Goal: Information Seeking & Learning: Learn about a topic

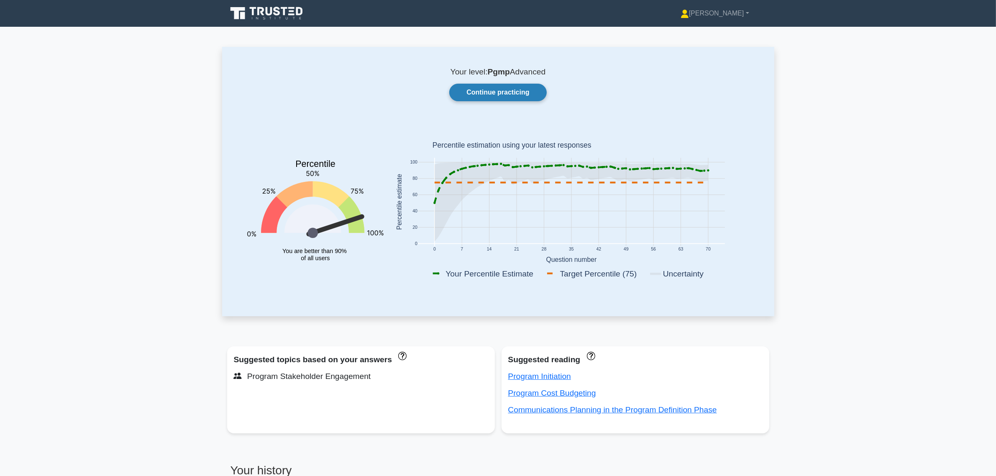
click at [472, 86] on link "Continue practicing" at bounding box center [497, 93] width 97 height 18
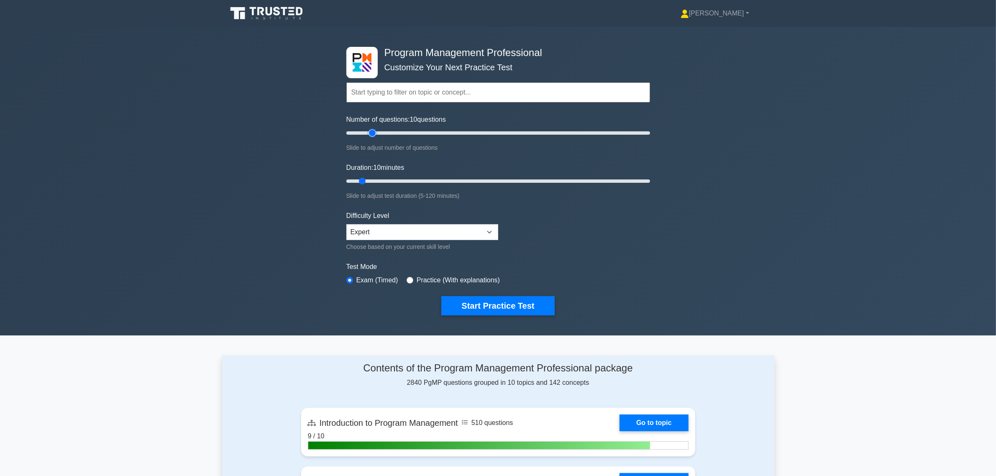
click at [373, 136] on input "Number of questions: 10 questions" at bounding box center [498, 133] width 304 height 10
click at [380, 131] on input "Number of questions: 25 questions" at bounding box center [498, 133] width 304 height 10
type input "20"
click at [374, 132] on input "Number of questions: 25 questions" at bounding box center [498, 133] width 304 height 10
click at [391, 179] on input "Duration: 20 minutes" at bounding box center [498, 181] width 304 height 10
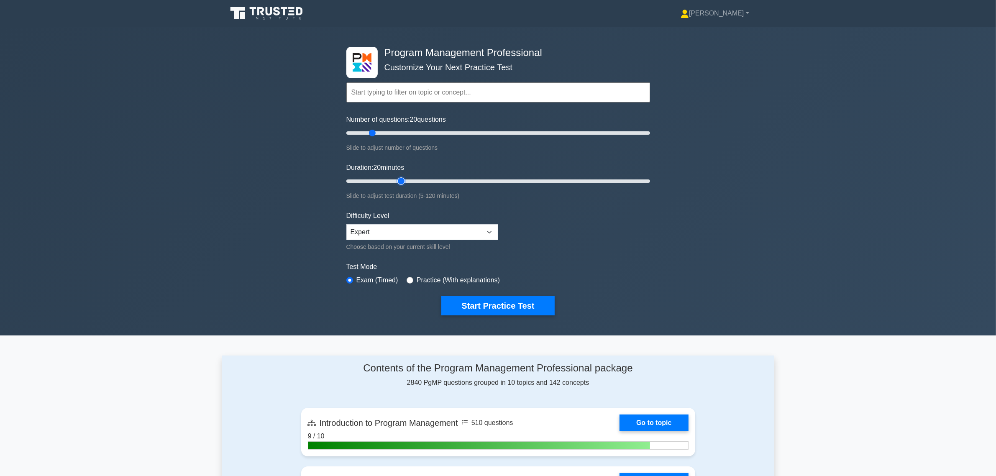
type input "25"
click at [405, 179] on input "Duration: 20 minutes" at bounding box center [498, 181] width 304 height 10
click at [522, 306] on button "Start Practice Test" at bounding box center [497, 305] width 113 height 19
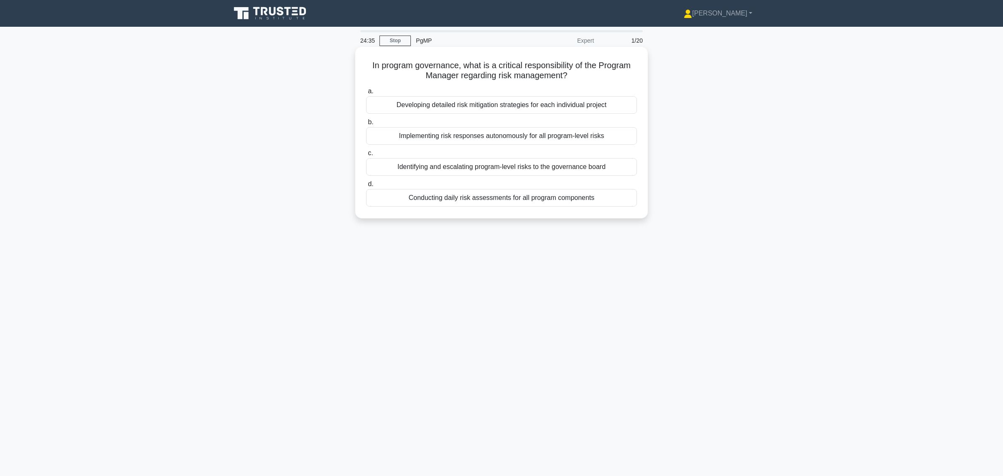
drag, startPoint x: 377, startPoint y: 138, endPoint x: 621, endPoint y: 140, distance: 244.6
click at [621, 140] on div "Implementing risk responses autonomously for all program-level risks" at bounding box center [501, 136] width 271 height 18
click at [749, 204] on div "In program governance, what is a critical responsibility of the Program Manager…" at bounding box center [502, 139] width 552 height 181
click at [530, 168] on div "Identifying and escalating program-level risks to the governance board" at bounding box center [501, 167] width 271 height 18
click at [366, 156] on input "c. Identifying and escalating program-level risks to the governance board" at bounding box center [366, 153] width 0 height 5
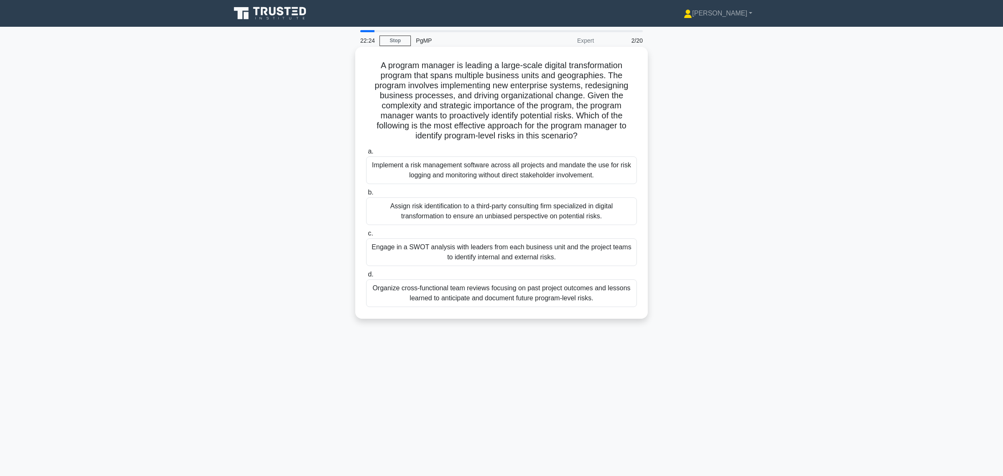
click at [531, 255] on div "Engage in a SWOT analysis with leaders from each business unit and the project …" at bounding box center [501, 252] width 271 height 28
click at [366, 236] on input "c. Engage in a SWOT analysis with leaders from each business unit and the proje…" at bounding box center [366, 233] width 0 height 5
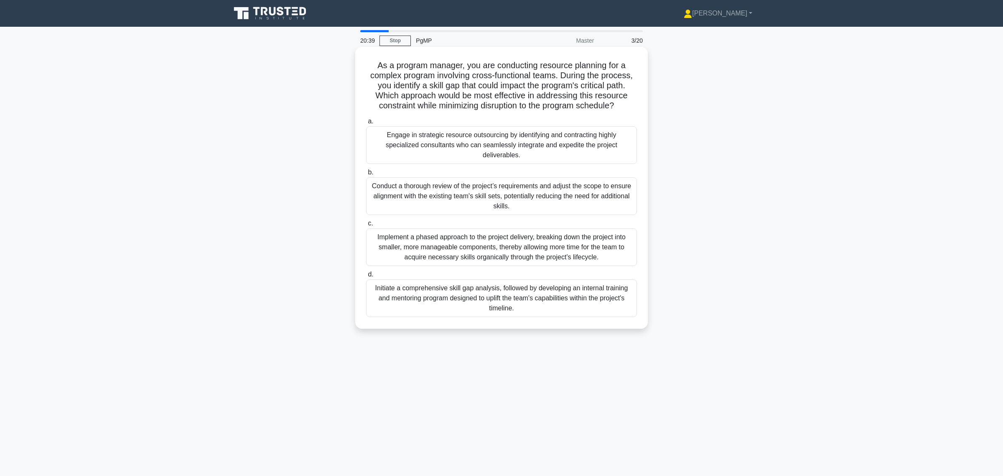
click at [584, 297] on div "Initiate a comprehensive skill gap analysis, followed by developing an internal…" at bounding box center [501, 298] width 271 height 38
click at [366, 277] on input "d. Initiate a comprehensive skill gap analysis, followed by developing an inter…" at bounding box center [366, 274] width 0 height 5
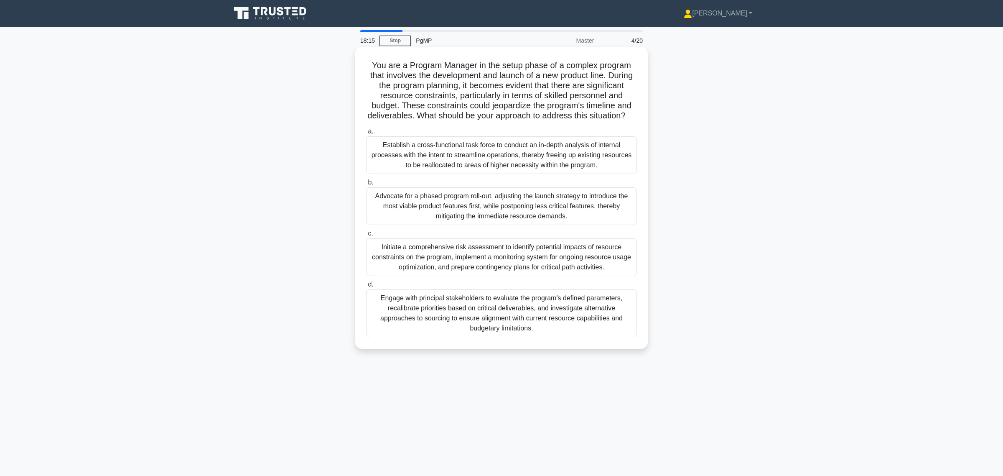
click at [532, 331] on div "Engage with principal stakeholders to evaluate the program's defined parameters…" at bounding box center [501, 313] width 271 height 48
click at [366, 287] on input "d. Engage with principal stakeholders to evaluate the program's defined paramet…" at bounding box center [366, 284] width 0 height 5
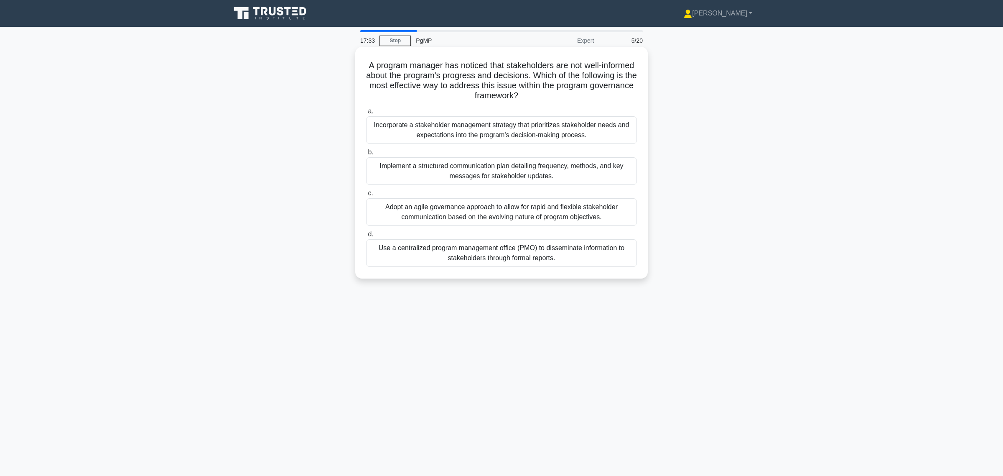
click at [511, 176] on div "Implement a structured communication plan detailing frequency, methods, and key…" at bounding box center [501, 171] width 271 height 28
click at [366, 155] on input "b. Implement a structured communication plan detailing frequency, methods, and …" at bounding box center [366, 152] width 0 height 5
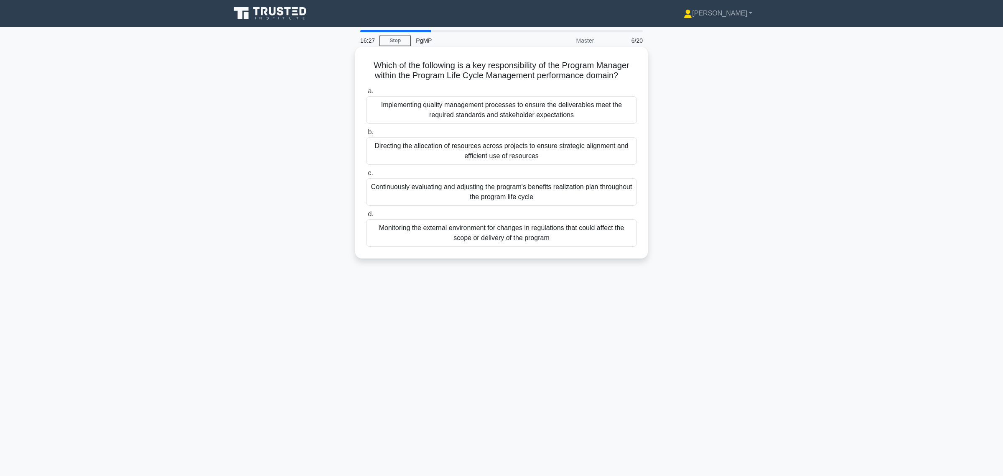
click at [552, 199] on div "Continuously evaluating and adjusting the program's benefits realization plan t…" at bounding box center [501, 192] width 271 height 28
click at [366, 176] on input "c. Continuously evaluating and adjusting the program's benefits realization pla…" at bounding box center [366, 173] width 0 height 5
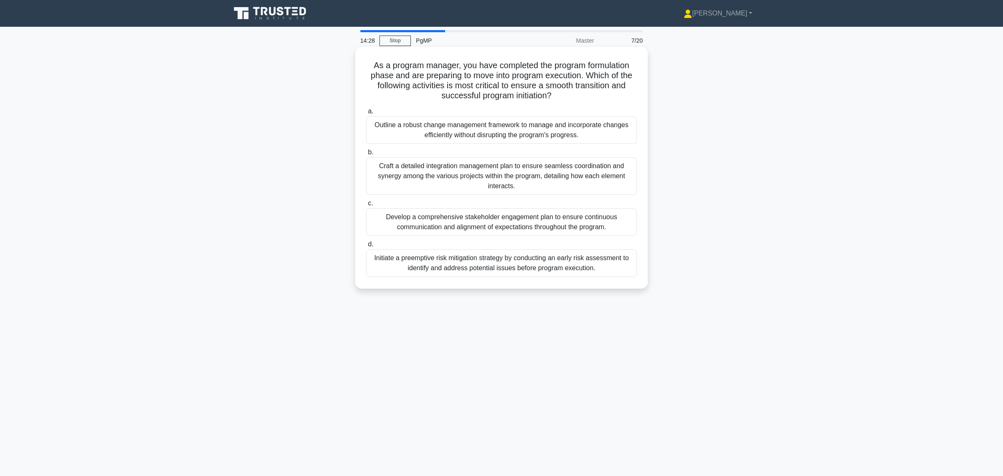
click at [568, 226] on div "Develop a comprehensive stakeholder engagement plan to ensure continuous commun…" at bounding box center [501, 222] width 271 height 28
click at [366, 206] on input "c. Develop a comprehensive stakeholder engagement plan to ensure continuous com…" at bounding box center [366, 203] width 0 height 5
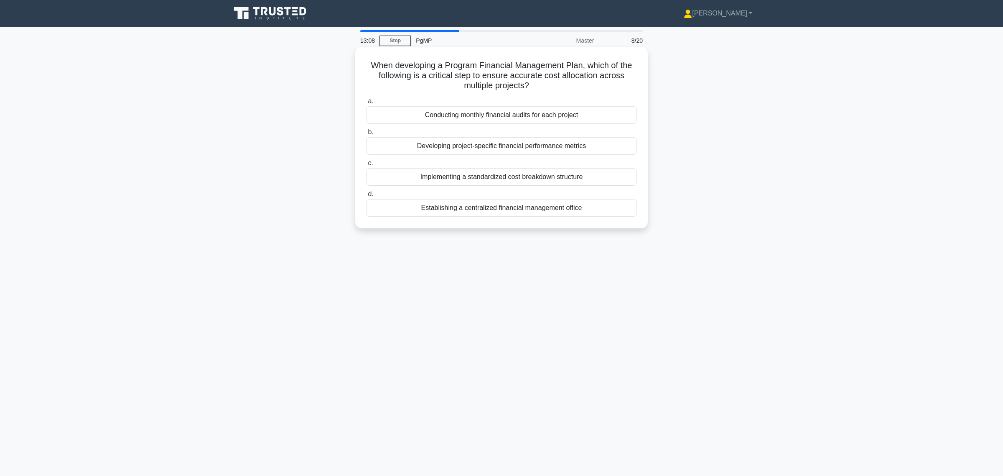
click at [515, 180] on div "Implementing a standardized cost breakdown structure" at bounding box center [501, 177] width 271 height 18
click at [366, 166] on input "c. Implementing a standardized cost breakdown structure" at bounding box center [366, 163] width 0 height 5
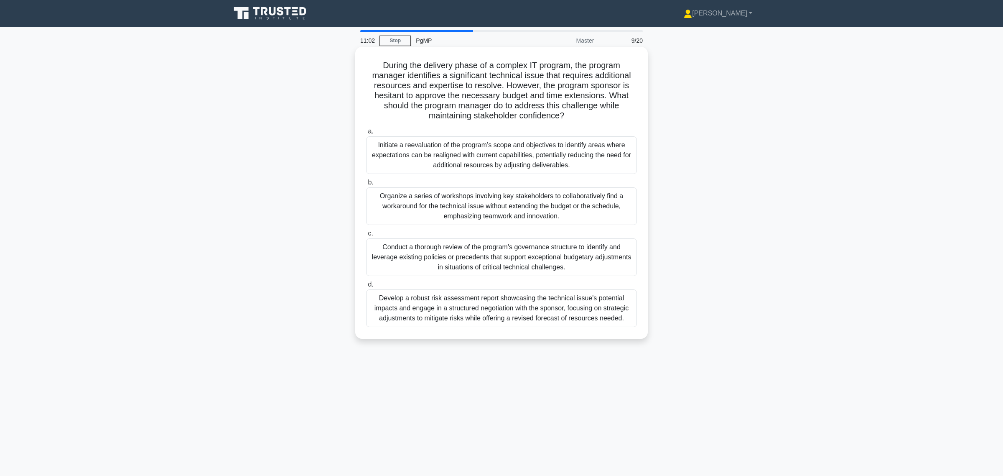
click at [512, 304] on div "Develop a robust risk assessment report showcasing the technical issue's potent…" at bounding box center [501, 308] width 271 height 38
click at [366, 287] on input "d. Develop a robust risk assessment report showcasing the technical issue's pot…" at bounding box center [366, 284] width 0 height 5
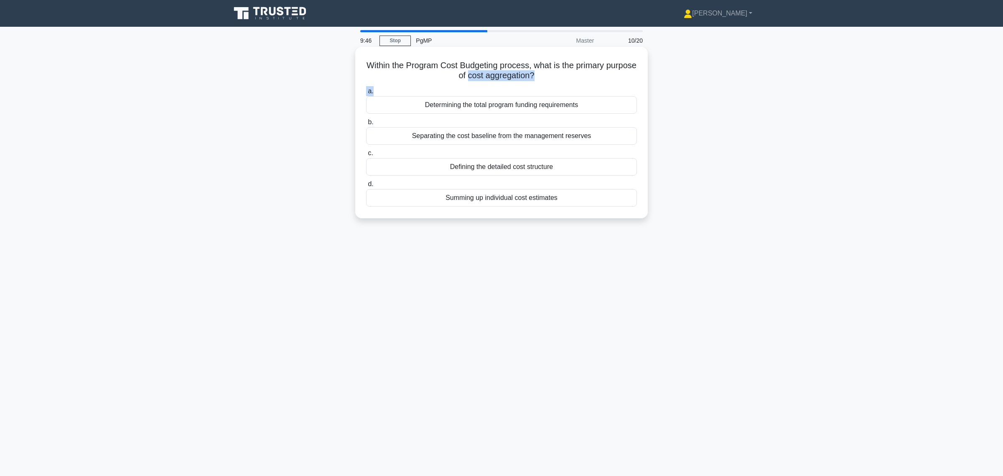
drag, startPoint x: 482, startPoint y: 78, endPoint x: 555, endPoint y: 84, distance: 73.4
click at [555, 84] on div "Within the Program Cost Budgeting process, what is the primary purpose of cost …" at bounding box center [502, 132] width 286 height 165
click at [518, 73] on h5 "Within the Program Cost Budgeting process, what is the primary purpose of cost …" at bounding box center [501, 70] width 273 height 21
drag, startPoint x: 483, startPoint y: 77, endPoint x: 546, endPoint y: 79, distance: 62.8
click at [546, 79] on h5 "Within the Program Cost Budgeting process, what is the primary purpose of cost …" at bounding box center [501, 70] width 273 height 21
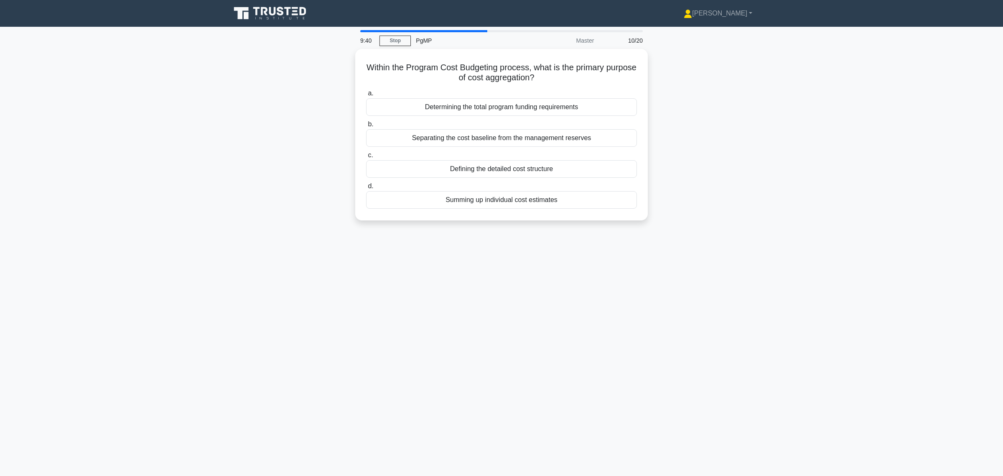
click at [734, 147] on div "Within the Program Cost Budgeting process, what is the primary purpose of cost …" at bounding box center [502, 139] width 552 height 181
click at [521, 201] on div "Summing up individual cost estimates" at bounding box center [501, 198] width 271 height 18
click at [366, 187] on input "d. Summing up individual cost estimates" at bounding box center [366, 183] width 0 height 5
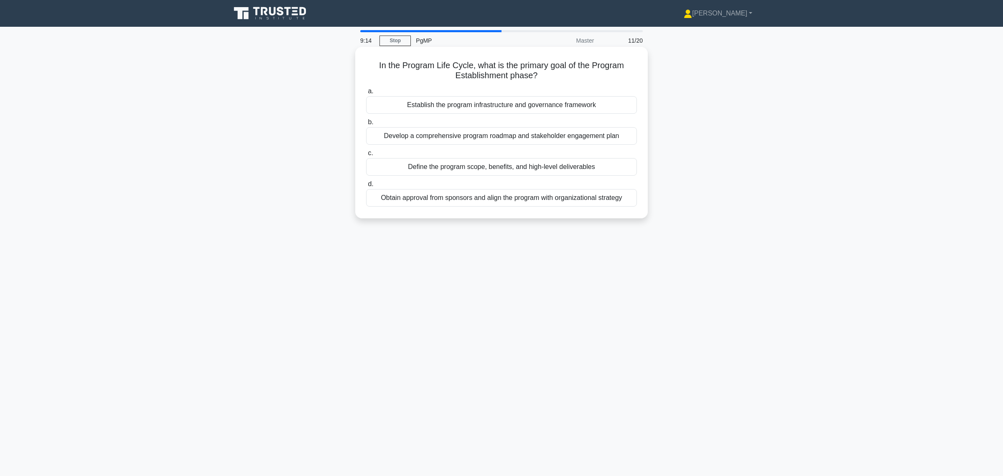
click at [600, 105] on div "Establish the program infrastructure and governance framework" at bounding box center [501, 105] width 271 height 18
click at [366, 94] on input "a. Establish the program infrastructure and governance framework" at bounding box center [366, 91] width 0 height 5
click at [465, 145] on div "Identifying potential risks and opportunities that could impact the program's o…" at bounding box center [501, 136] width 271 height 18
click at [366, 125] on input "b. Identifying potential risks and opportunities that could impact the program'…" at bounding box center [366, 122] width 0 height 5
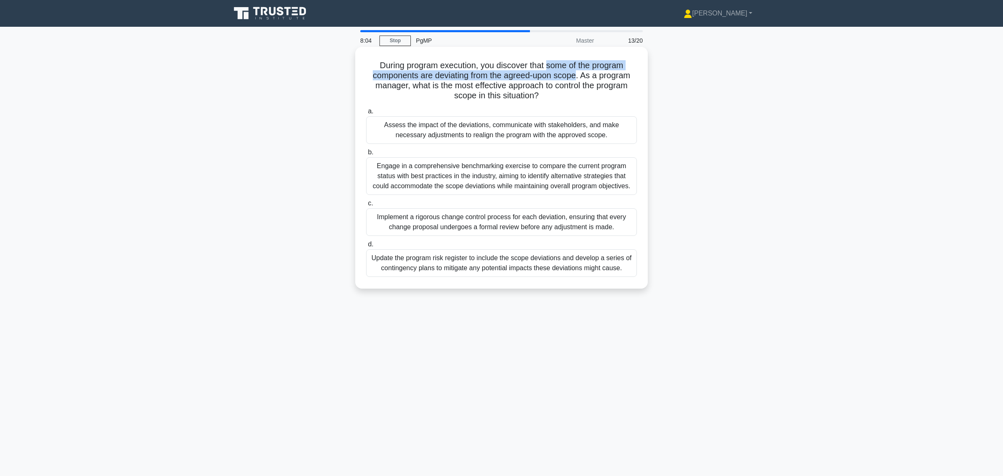
drag, startPoint x: 549, startPoint y: 68, endPoint x: 577, endPoint y: 74, distance: 29.1
click at [577, 74] on h5 "During program execution, you discover that some of the program components are …" at bounding box center [501, 80] width 273 height 41
click at [497, 225] on div "Implement a rigorous change control process for each deviation, ensuring that e…" at bounding box center [501, 222] width 271 height 28
click at [366, 206] on input "c. Implement a rigorous change control process for each deviation, ensuring tha…" at bounding box center [366, 203] width 0 height 5
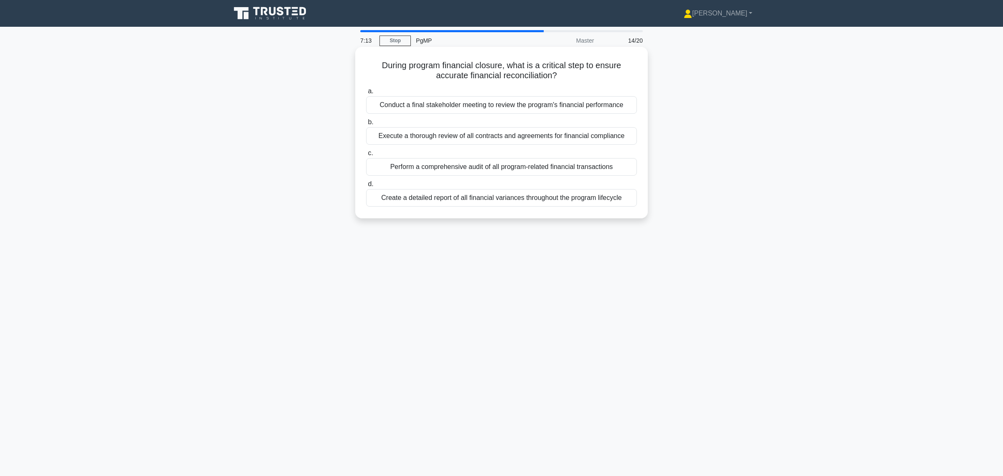
click at [553, 164] on div "Perform a comprehensive audit of all program-related financial transactions" at bounding box center [501, 167] width 271 height 18
click at [366, 156] on input "c. Perform a comprehensive audit of all program-related financial transactions" at bounding box center [366, 153] width 0 height 5
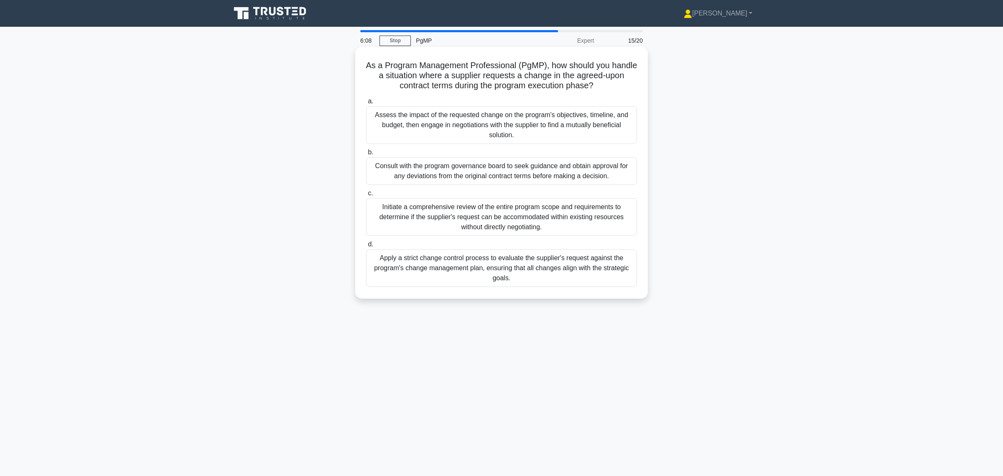
click at [527, 268] on div "Apply a strict change control process to evaluate the supplier's request agains…" at bounding box center [501, 268] width 271 height 38
click at [366, 247] on input "d. Apply a strict change control process to evaluate the supplier's request aga…" at bounding box center [366, 244] width 0 height 5
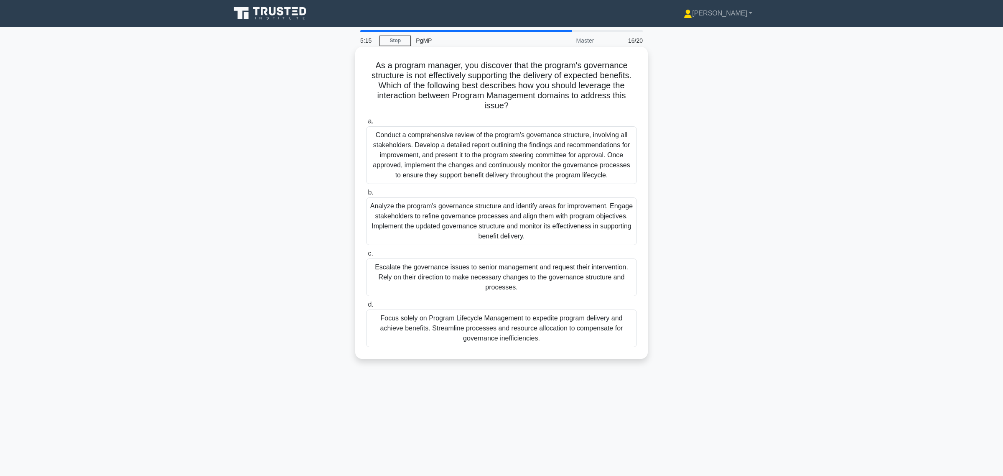
click at [485, 212] on div "Analyze the program's governance structure and identify areas for improvement. …" at bounding box center [501, 221] width 271 height 48
click at [366, 195] on input "b. Analyze the program's governance structure and identify areas for improvemen…" at bounding box center [366, 192] width 0 height 5
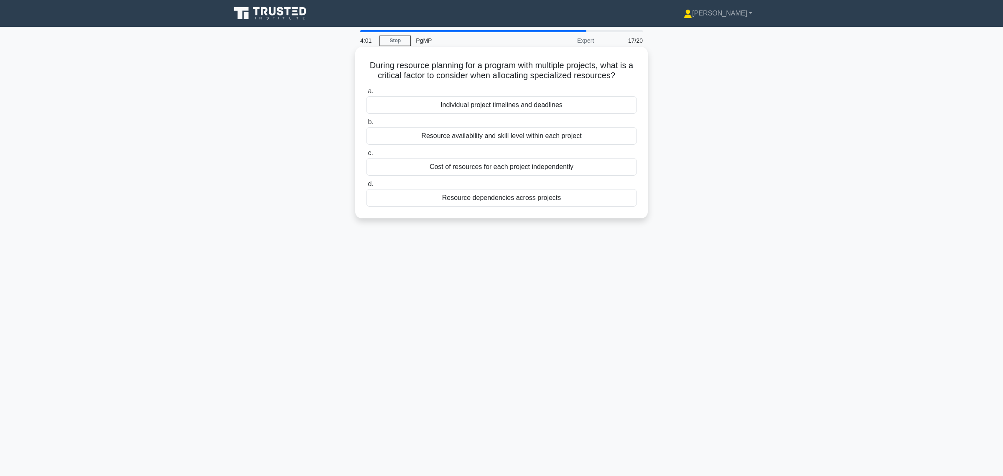
click at [530, 201] on div "Resource dependencies across projects" at bounding box center [501, 198] width 271 height 18
click at [366, 187] on input "d. Resource dependencies across projects" at bounding box center [366, 183] width 0 height 5
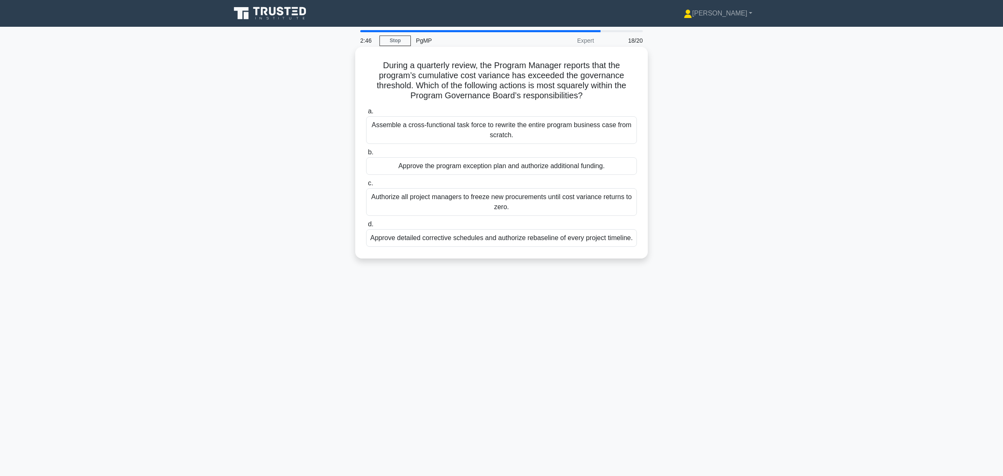
drag, startPoint x: 379, startPoint y: 64, endPoint x: 592, endPoint y: 92, distance: 214.7
click at [592, 92] on h5 "During a quarterly review, the Program Manager reports that the program’s cumul…" at bounding box center [501, 80] width 273 height 41
click at [601, 165] on div "Approve the program exception plan and authorize additional funding." at bounding box center [501, 166] width 271 height 18
click at [366, 155] on input "b. Approve the program exception plan and authorize additional funding." at bounding box center [366, 152] width 0 height 5
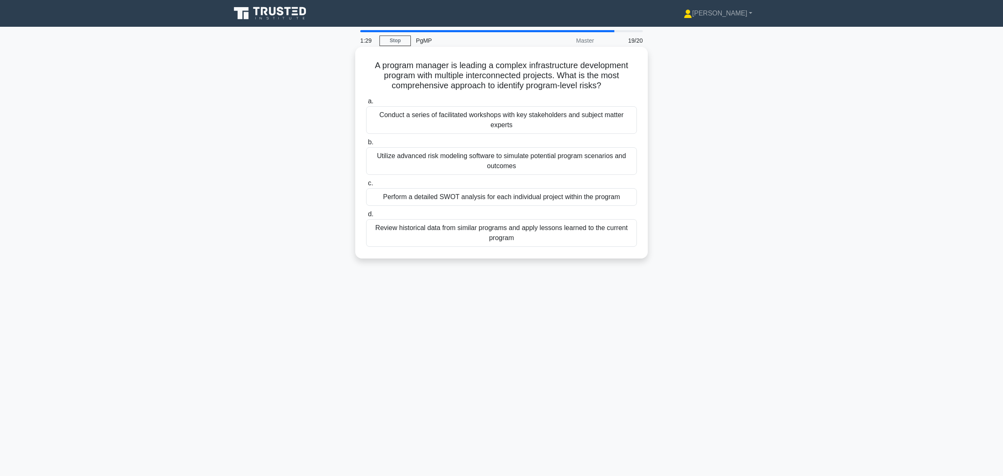
click at [502, 169] on div "Utilize advanced risk modeling software to simulate potential program scenarios…" at bounding box center [501, 161] width 271 height 28
click at [366, 145] on input "b. Utilize advanced risk modeling software to simulate potential program scenar…" at bounding box center [366, 142] width 0 height 5
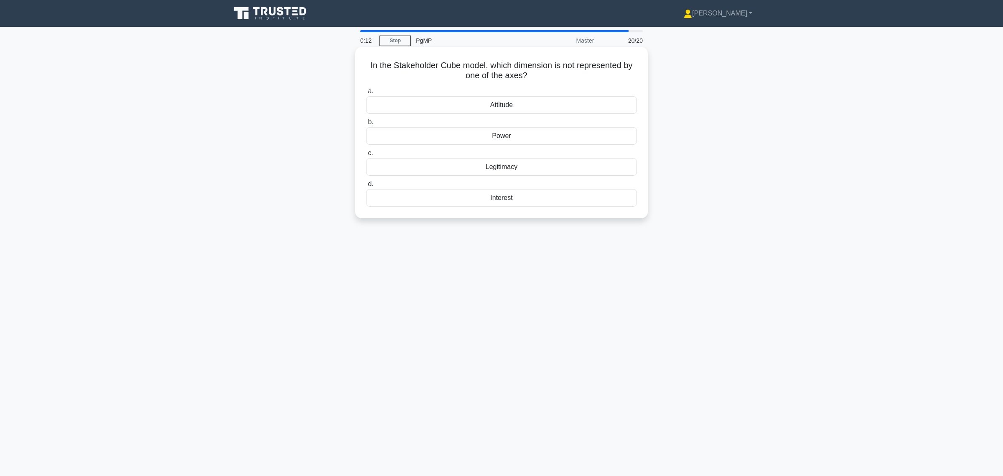
click at [515, 109] on div "Attitude" at bounding box center [501, 105] width 271 height 18
click at [366, 94] on input "a. Attitude" at bounding box center [366, 91] width 0 height 5
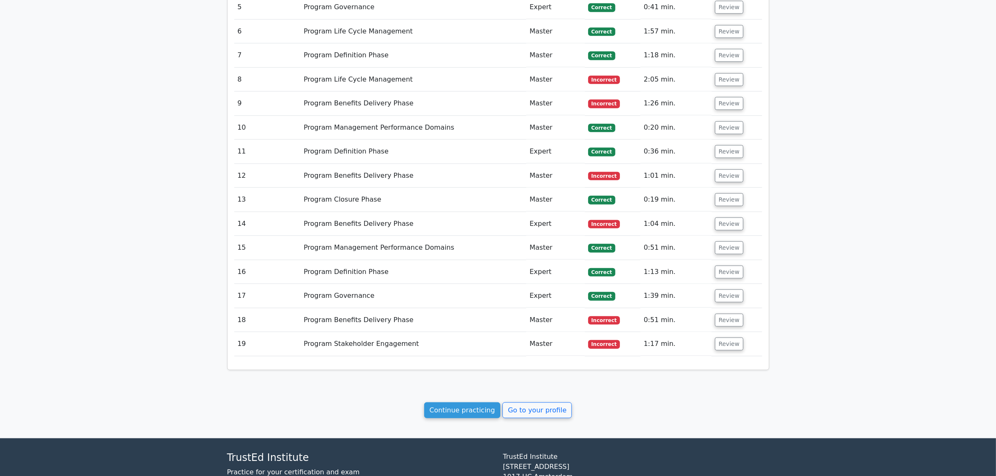
scroll to position [1153, 0]
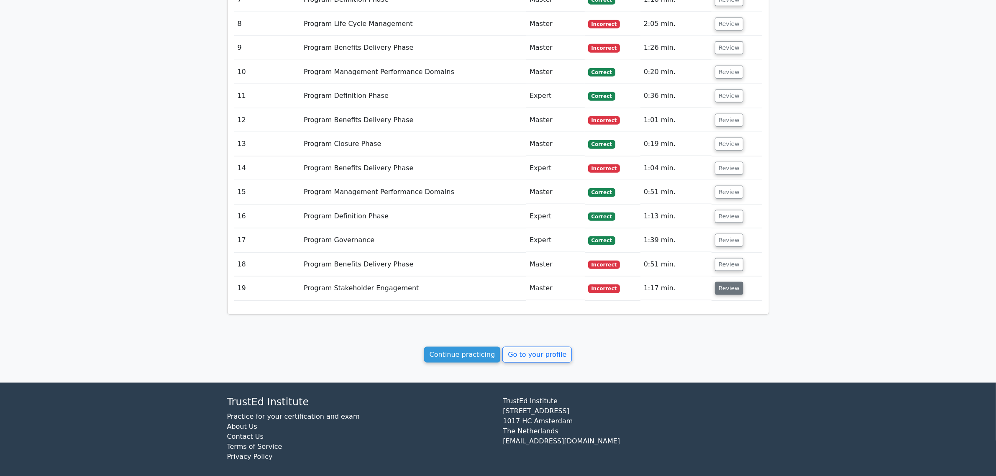
click at [732, 282] on button "Review" at bounding box center [729, 288] width 28 height 13
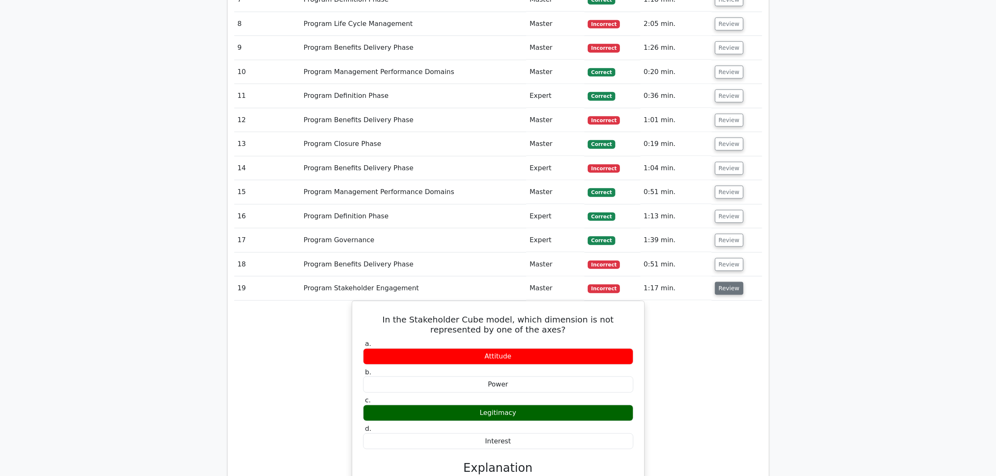
click at [726, 282] on button "Review" at bounding box center [729, 288] width 28 height 13
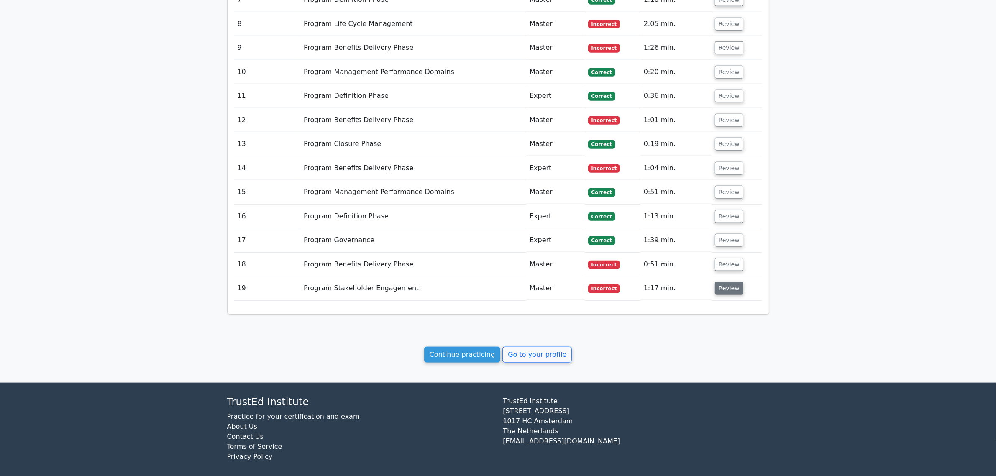
click at [729, 282] on button "Review" at bounding box center [729, 288] width 28 height 13
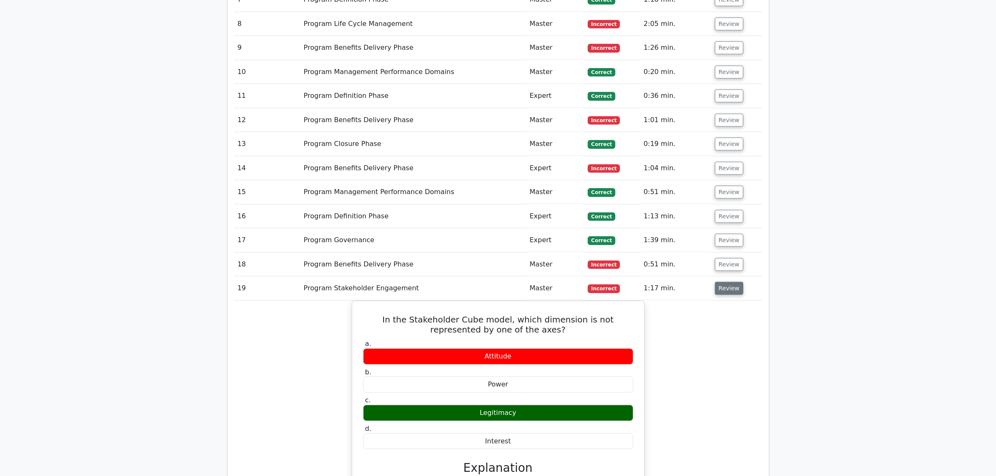
click at [729, 282] on button "Review" at bounding box center [729, 288] width 28 height 13
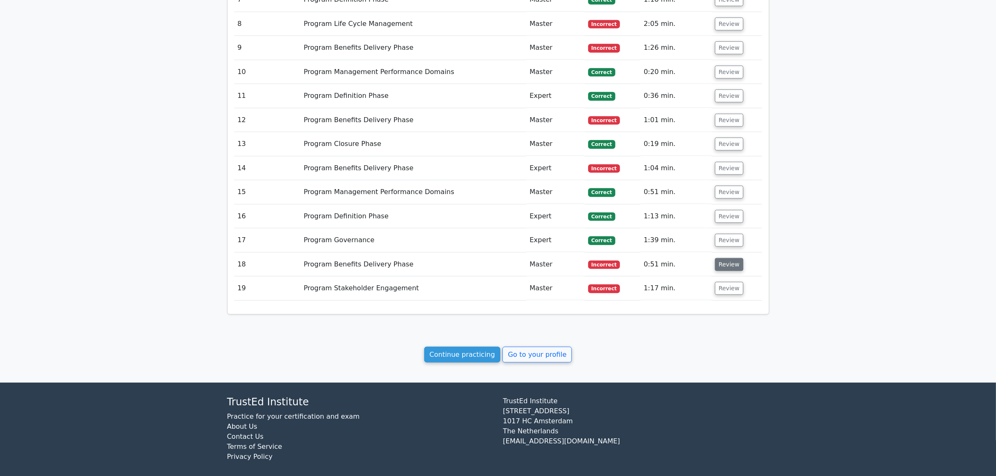
click at [728, 258] on button "Review" at bounding box center [729, 264] width 28 height 13
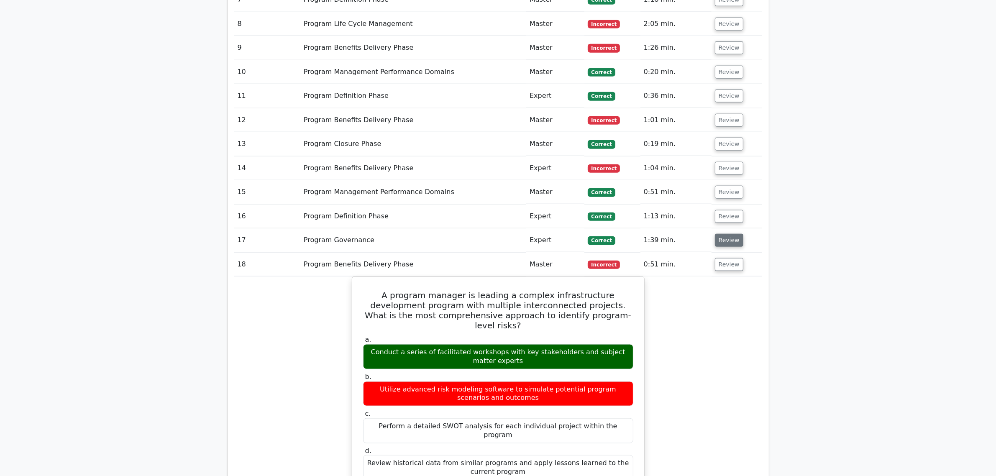
click at [725, 234] on button "Review" at bounding box center [729, 240] width 28 height 13
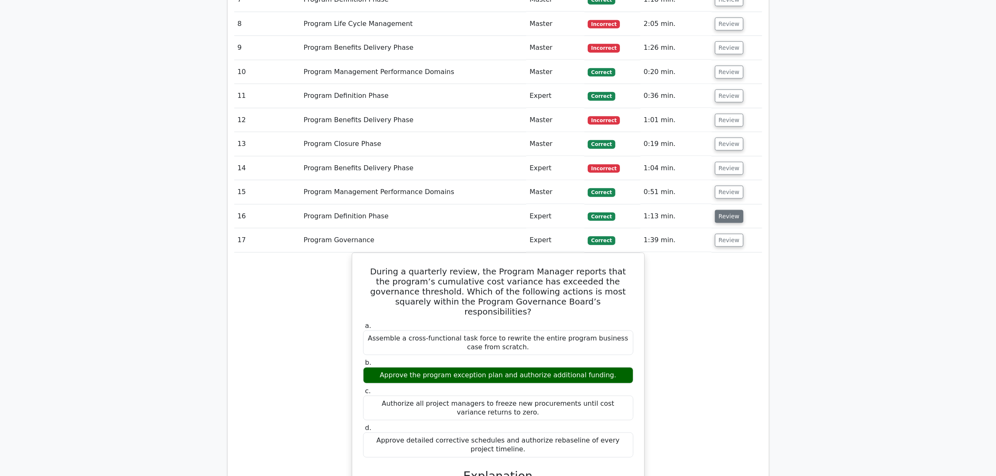
click at [727, 210] on button "Review" at bounding box center [729, 216] width 28 height 13
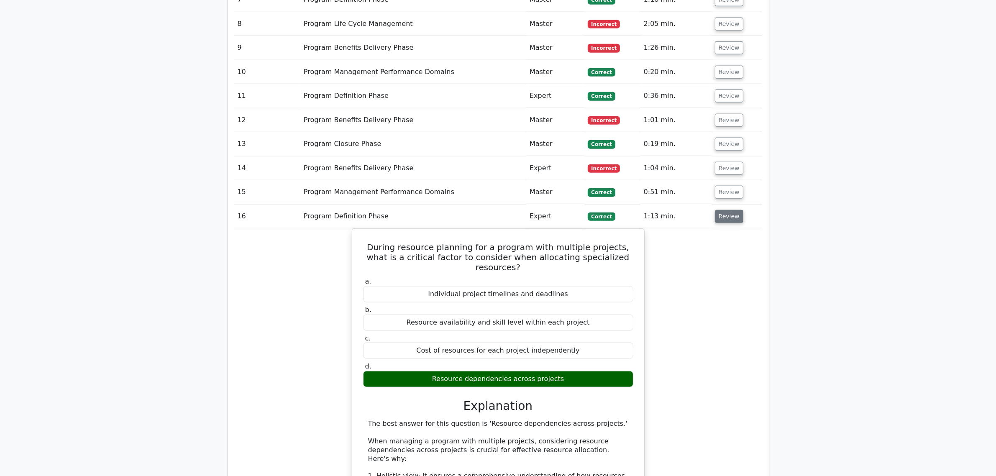
scroll to position [1101, 0]
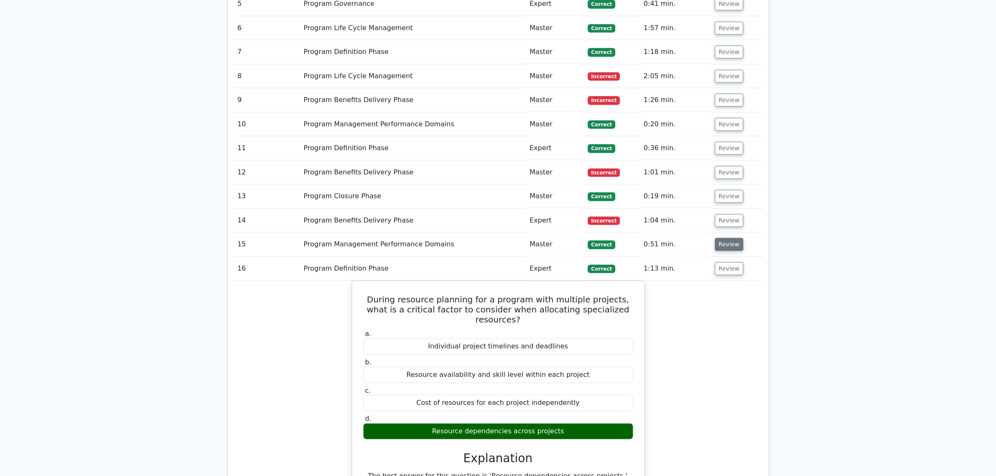
click at [722, 238] on button "Review" at bounding box center [729, 244] width 28 height 13
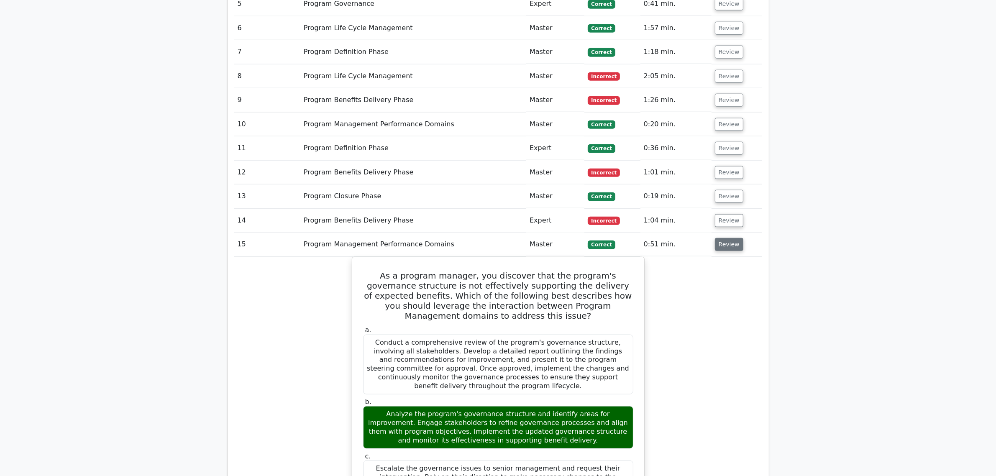
scroll to position [1153, 0]
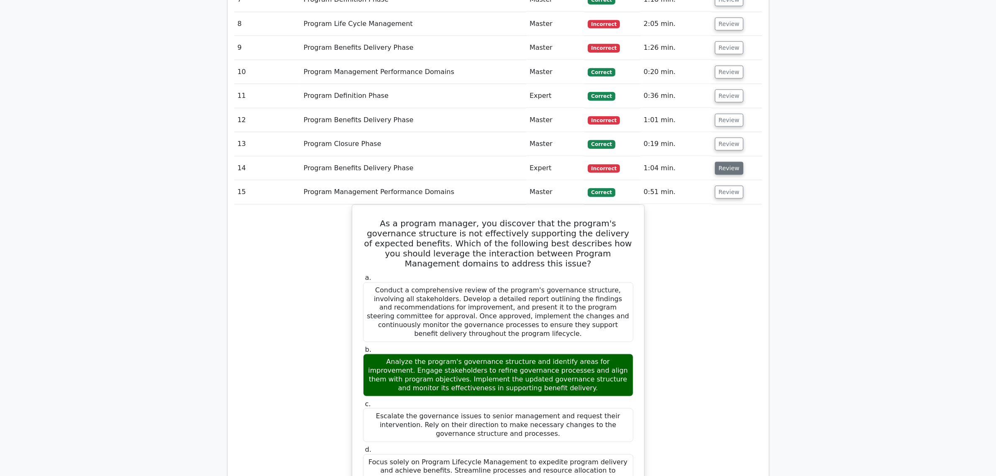
click at [722, 162] on button "Review" at bounding box center [729, 168] width 28 height 13
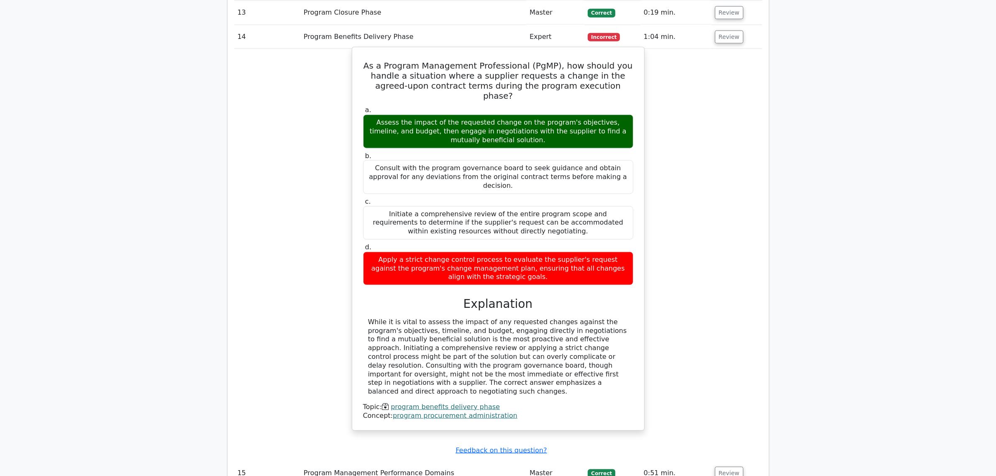
scroll to position [1310, 0]
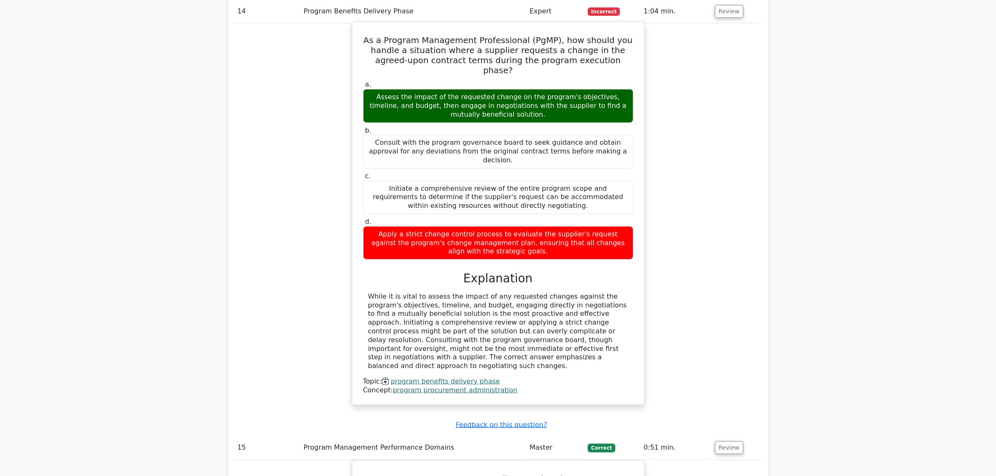
click at [366, 292] on div "While it is vital to assess the impact of any requested changes against the pro…" at bounding box center [498, 331] width 270 height 78
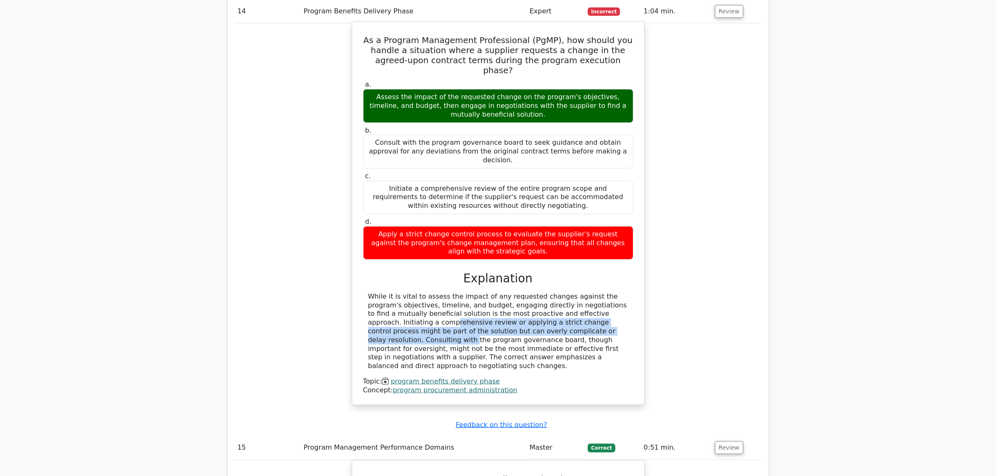
drag, startPoint x: 557, startPoint y: 283, endPoint x: 528, endPoint y: 300, distance: 34.3
click at [528, 300] on div "While it is vital to assess the impact of any requested changes against the pro…" at bounding box center [498, 331] width 260 height 78
drag, startPoint x: 371, startPoint y: 28, endPoint x: 549, endPoint y: 222, distance: 263.4
click at [549, 222] on div "As a Program Management Professional (PgMP), how should you handle a situation …" at bounding box center [497, 213] width 285 height 376
copy div "As a Program Management Professional (PgMP), how should you handle a situation …"
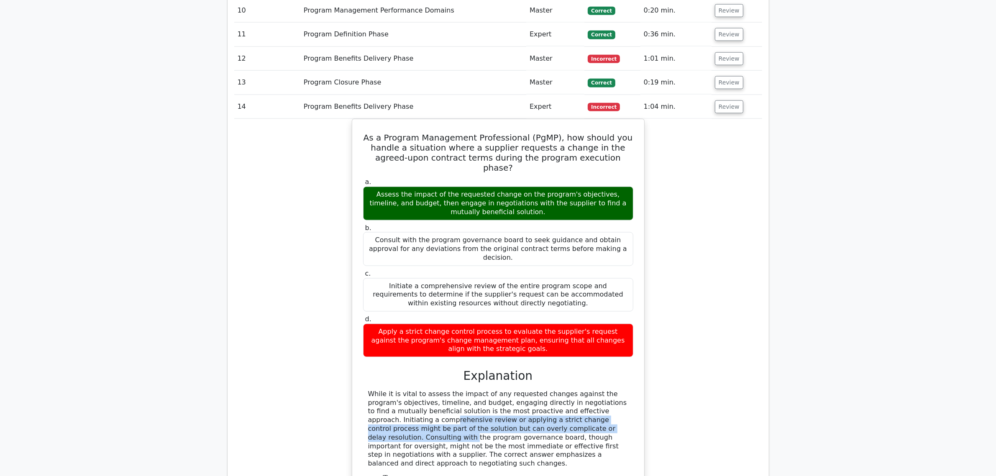
scroll to position [1153, 0]
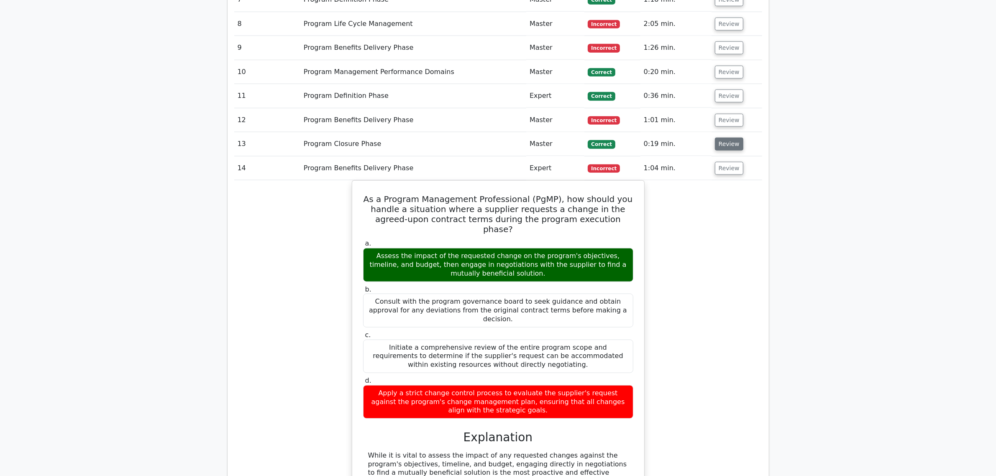
click at [718, 138] on button "Review" at bounding box center [729, 144] width 28 height 13
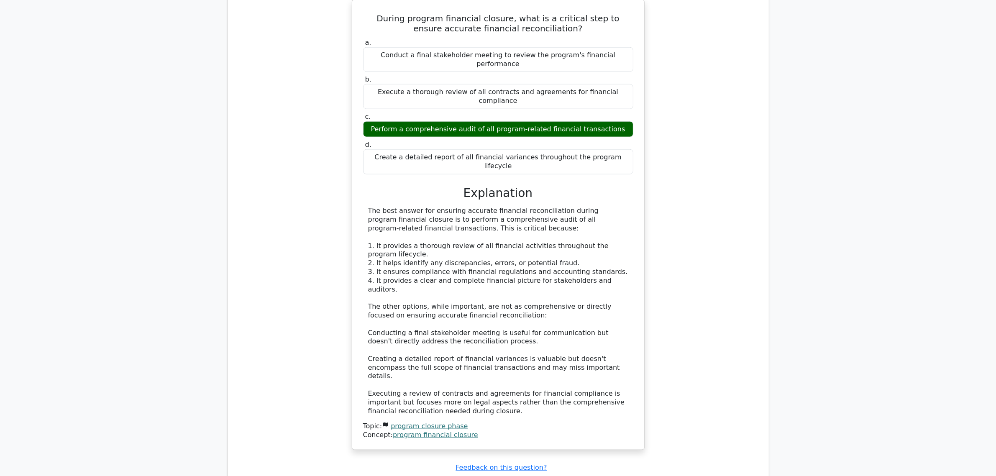
scroll to position [1205, 0]
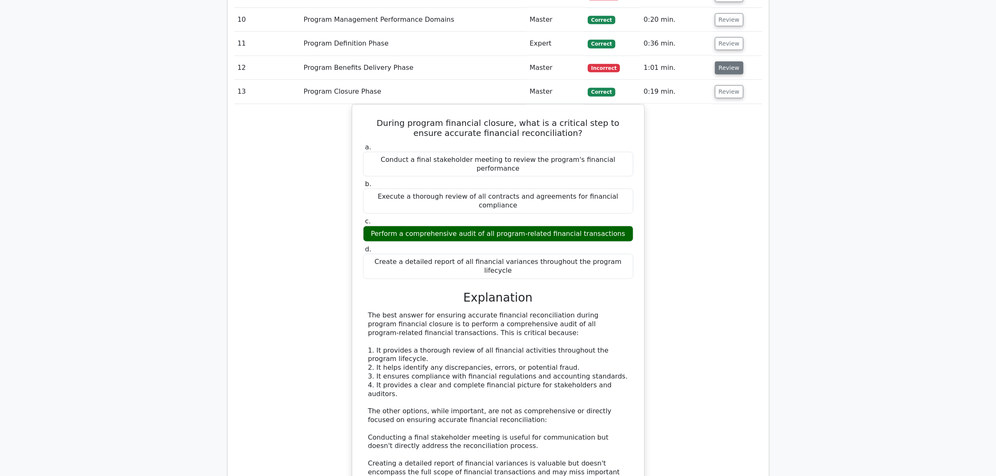
click at [725, 61] on button "Review" at bounding box center [729, 67] width 28 height 13
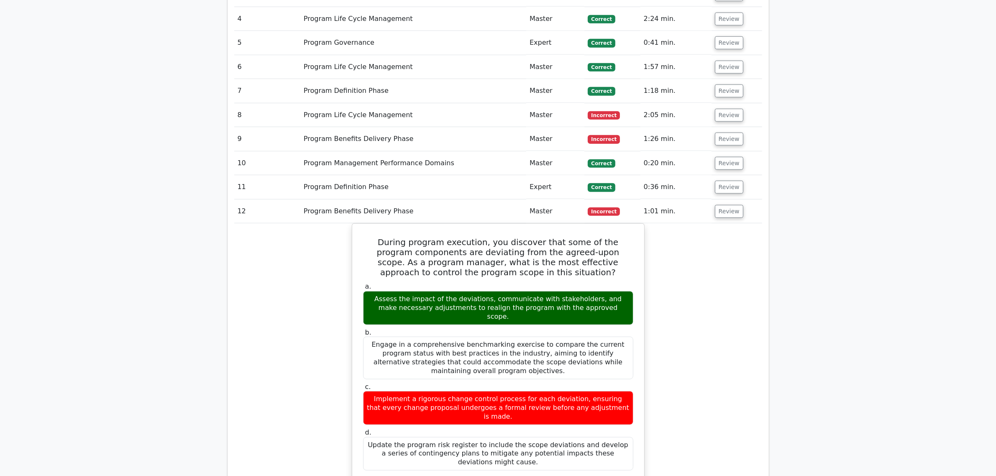
scroll to position [1049, 0]
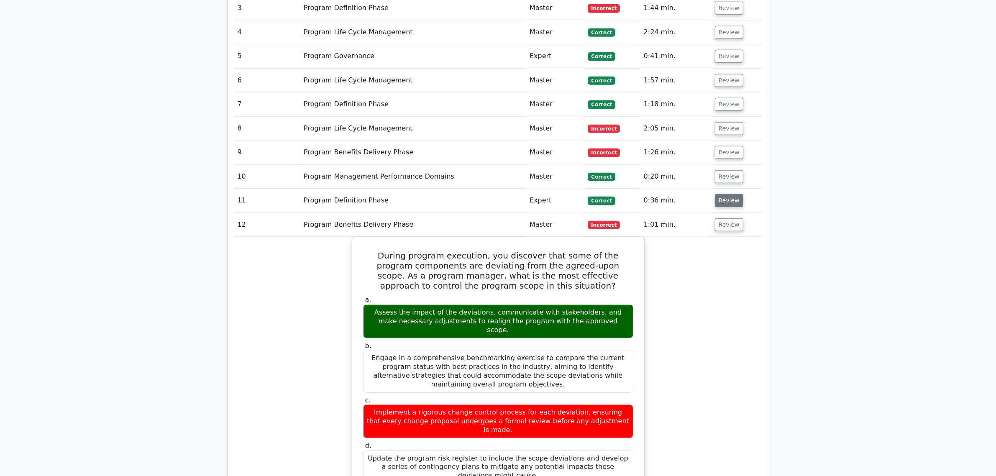
click at [732, 194] on button "Review" at bounding box center [729, 200] width 28 height 13
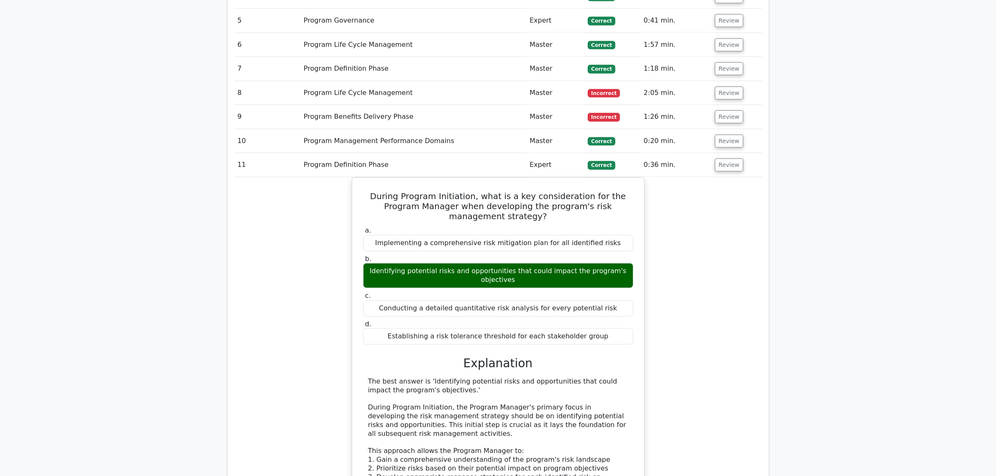
scroll to position [1101, 0]
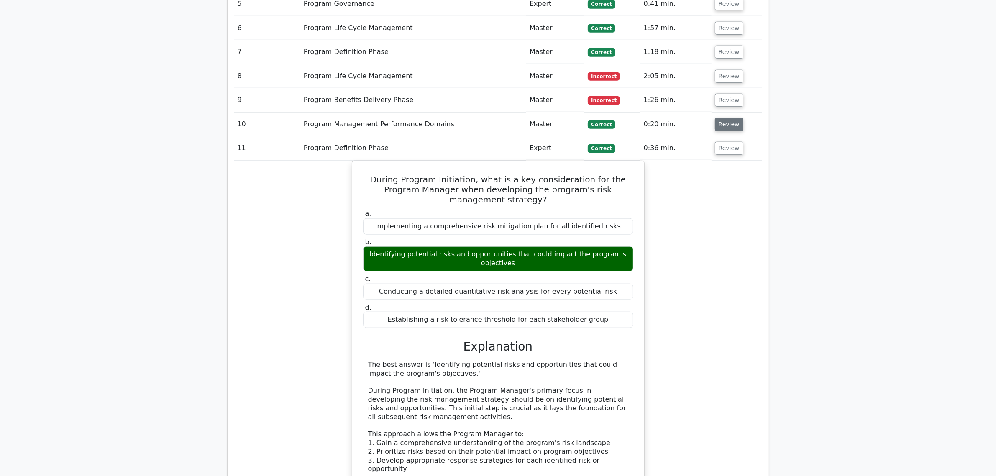
click at [720, 118] on button "Review" at bounding box center [729, 124] width 28 height 13
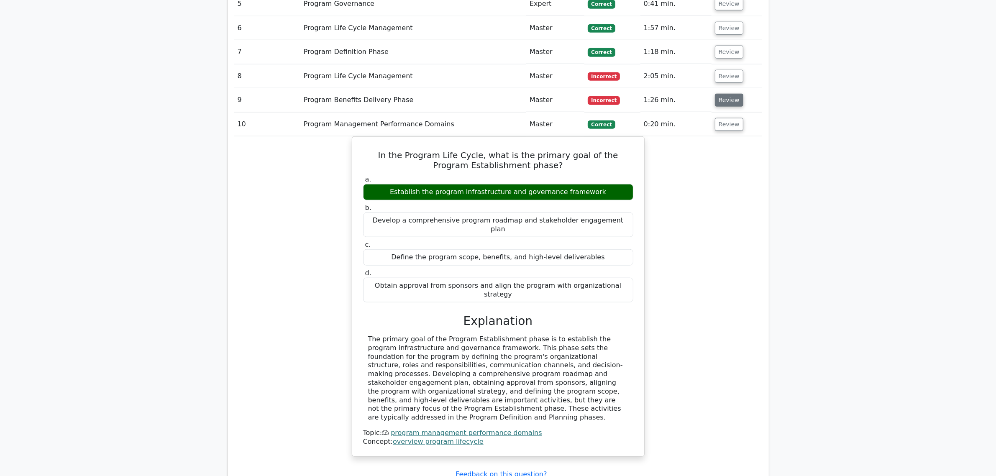
click at [726, 94] on button "Review" at bounding box center [729, 100] width 28 height 13
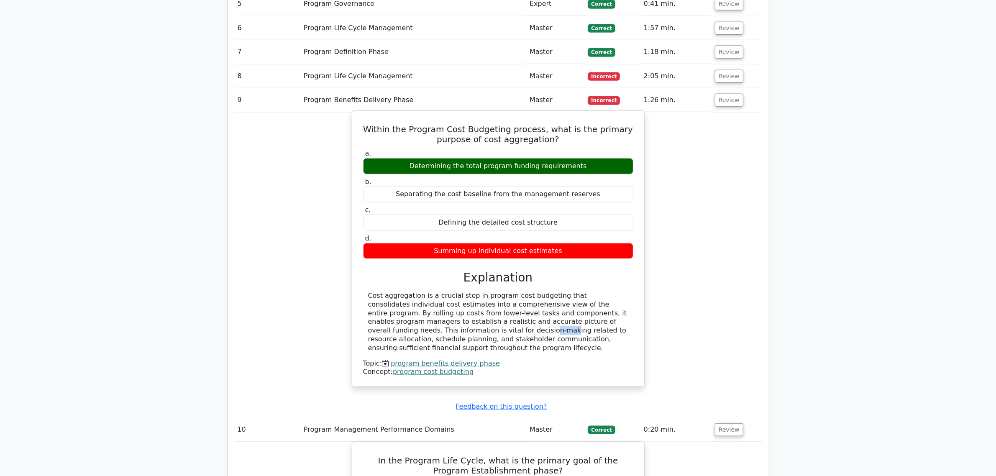
drag, startPoint x: 590, startPoint y: 308, endPoint x: 602, endPoint y: 308, distance: 12.5
click at [602, 308] on div "Cost aggregation is a crucial step in program cost budgeting that consolidates …" at bounding box center [498, 321] width 260 height 61
drag, startPoint x: 375, startPoint y: 114, endPoint x: 559, endPoint y: 234, distance: 219.5
click at [559, 234] on div "Within the Program Cost Budgeting process, what is the primary purpose of cost …" at bounding box center [497, 248] width 285 height 269
copy div "Within the Program Cost Budgeting process, what is the primary purpose of cost …"
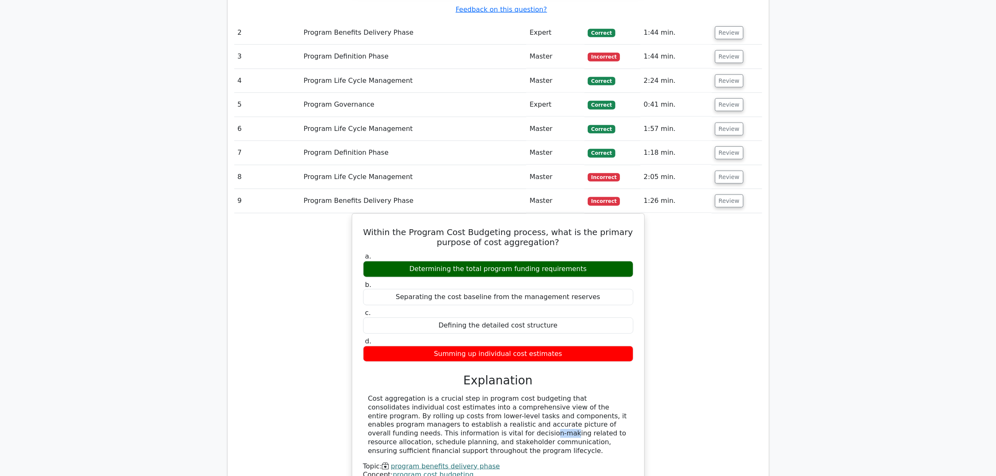
scroll to position [996, 0]
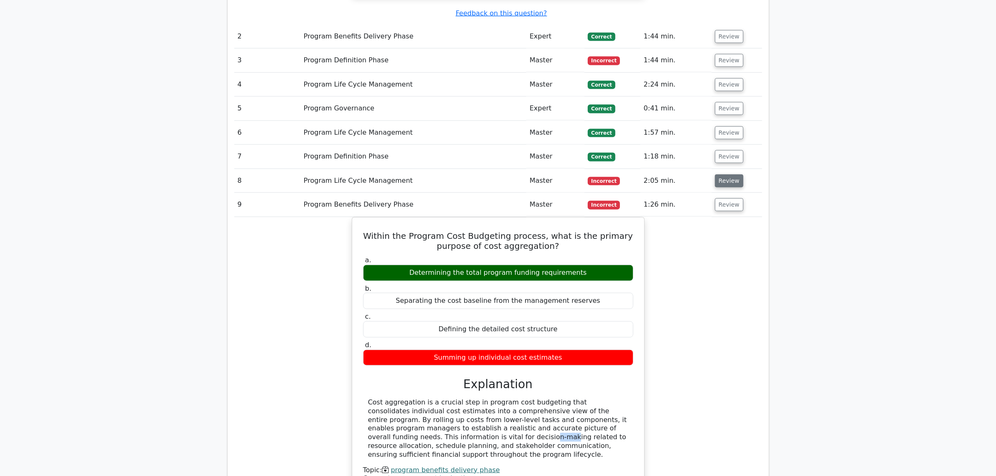
click at [734, 174] on button "Review" at bounding box center [729, 180] width 28 height 13
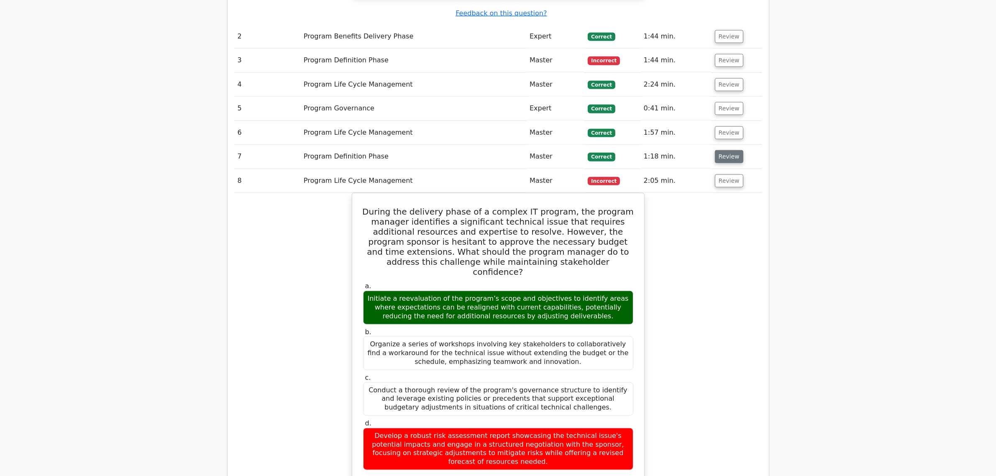
click at [720, 150] on button "Review" at bounding box center [729, 156] width 28 height 13
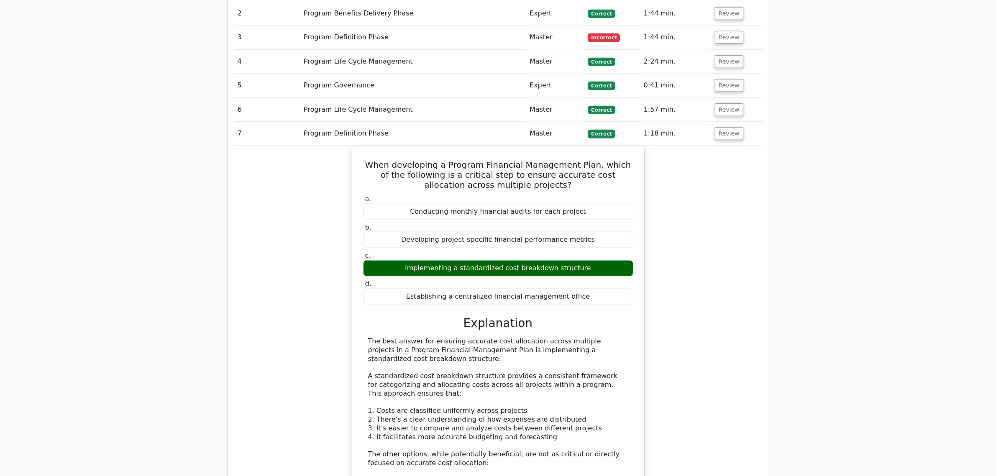
scroll to position [944, 0]
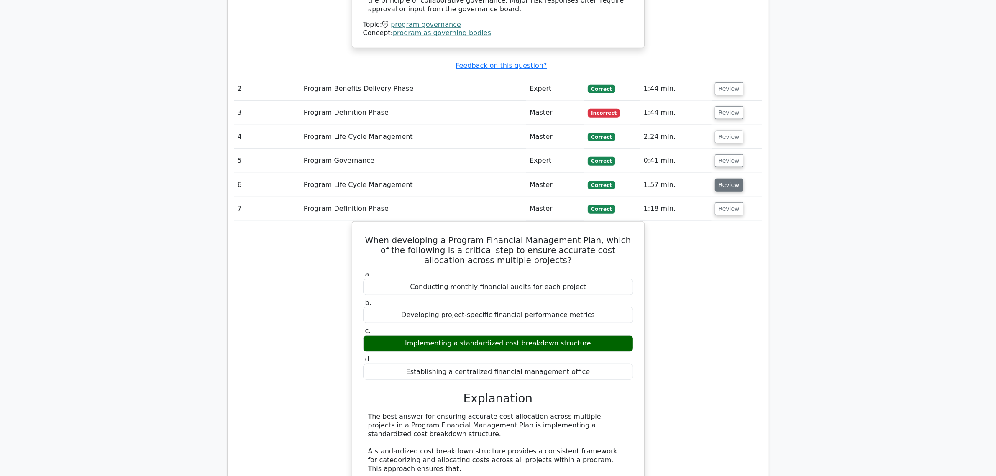
click at [723, 179] on button "Review" at bounding box center [729, 185] width 28 height 13
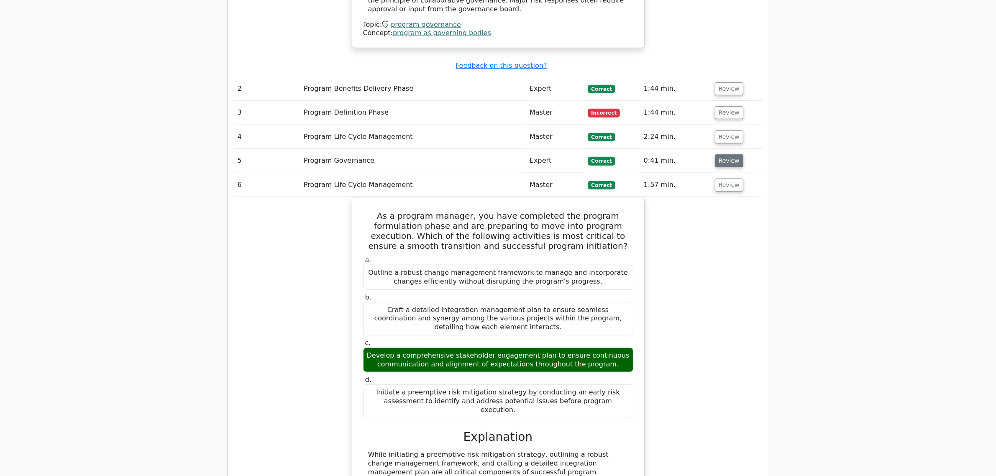
click at [726, 154] on button "Review" at bounding box center [729, 160] width 28 height 13
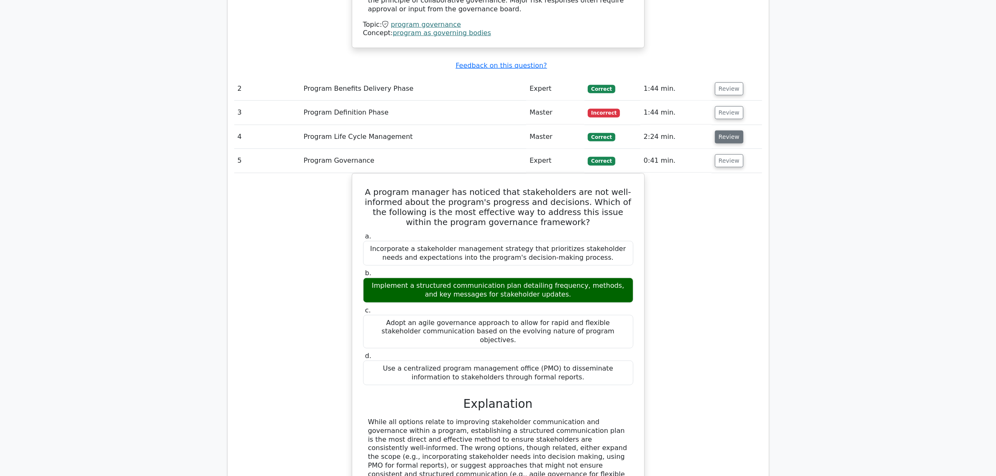
click at [725, 130] on button "Review" at bounding box center [729, 136] width 28 height 13
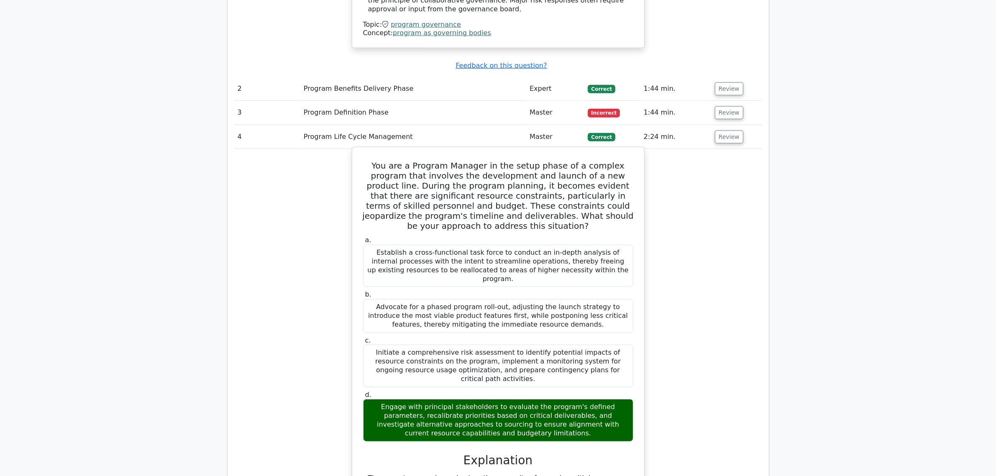
drag, startPoint x: 365, startPoint y: 149, endPoint x: 559, endPoint y: 396, distance: 313.9
click at [559, 398] on div "You are a Program Manager in the setup phase of a complex program that involves…" at bounding box center [497, 363] width 285 height 424
copy div "You are a Program Manager in the setup phase of a complex program that involves…"
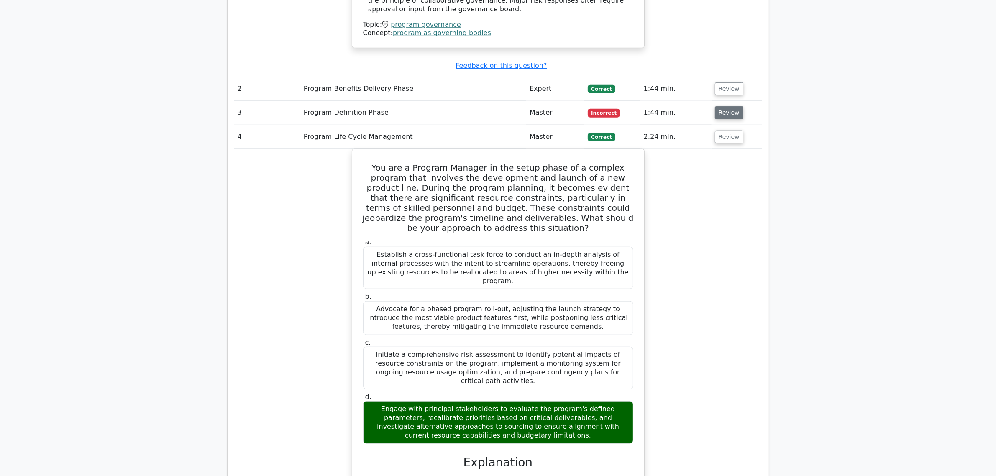
click at [730, 106] on button "Review" at bounding box center [729, 112] width 28 height 13
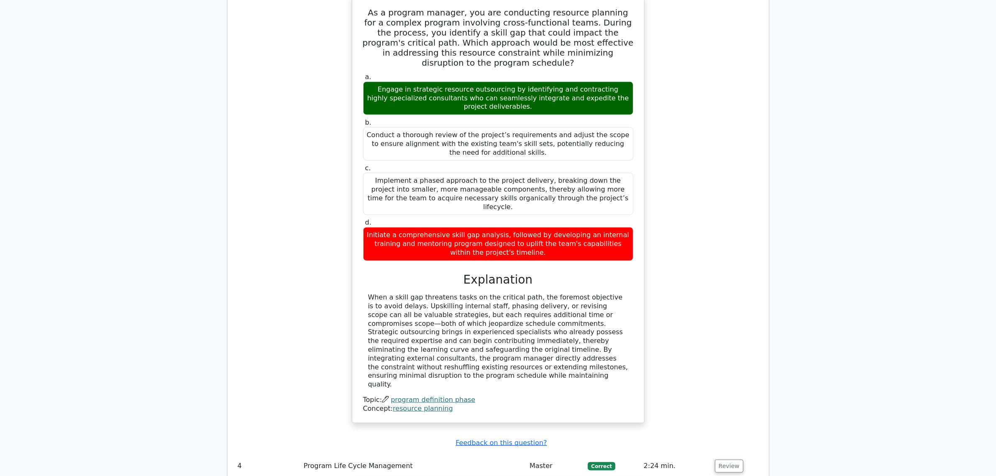
scroll to position [1049, 0]
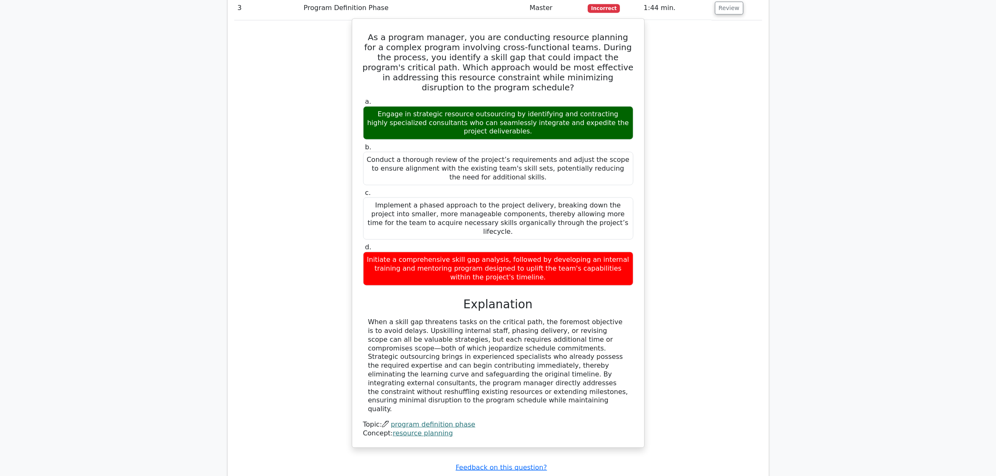
drag, startPoint x: 370, startPoint y: 21, endPoint x: 569, endPoint y: 241, distance: 296.4
click at [569, 241] on div "As a program manager, you are conducting resource planning for a complex progra…" at bounding box center [497, 233] width 285 height 422
click at [569, 252] on div "Initiate a comprehensive skill gap analysis, followed by developing an internal…" at bounding box center [498, 268] width 270 height 33
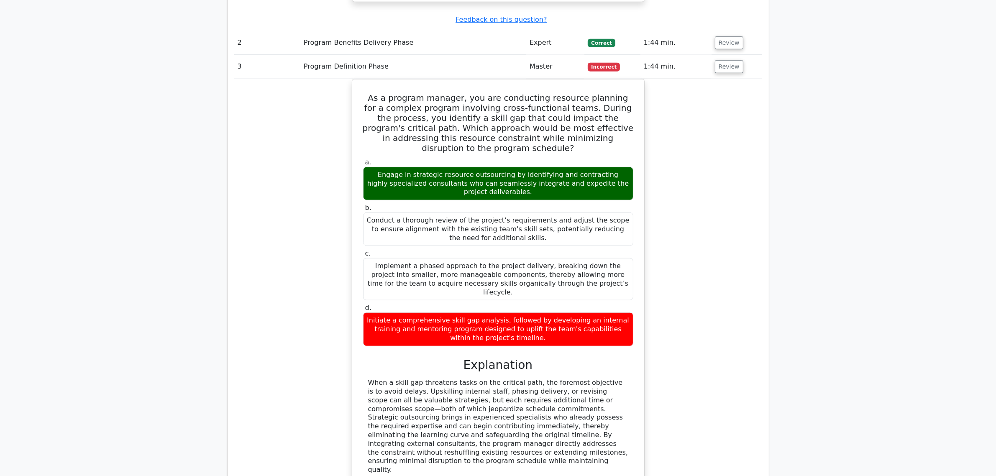
scroll to position [996, 0]
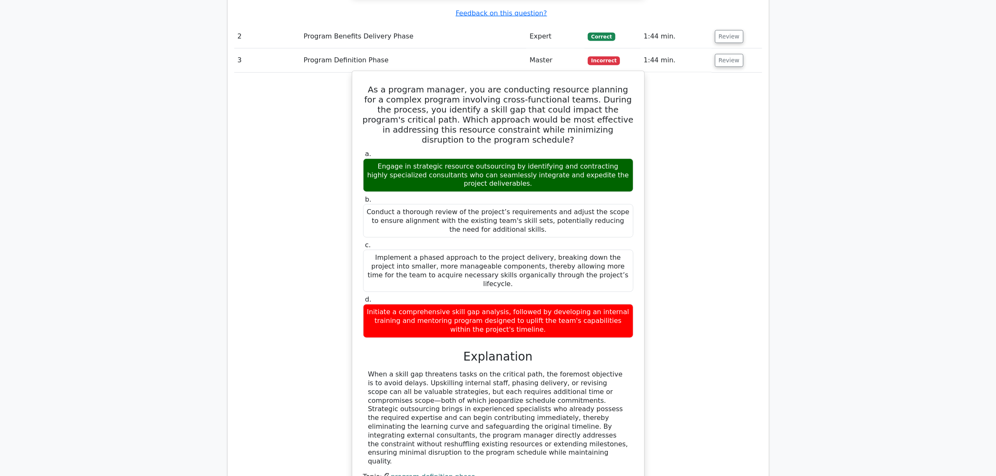
drag, startPoint x: 368, startPoint y: 339, endPoint x: 590, endPoint y: 407, distance: 232.1
click at [590, 407] on div "When a skill gap threatens tasks on the critical path, the foremost objective i…" at bounding box center [498, 418] width 260 height 96
drag, startPoint x: 510, startPoint y: 374, endPoint x: 437, endPoint y: 369, distance: 73.3
click at [437, 370] on div "When a skill gap threatens tasks on the critical path, the foremost objective i…" at bounding box center [498, 418] width 260 height 96
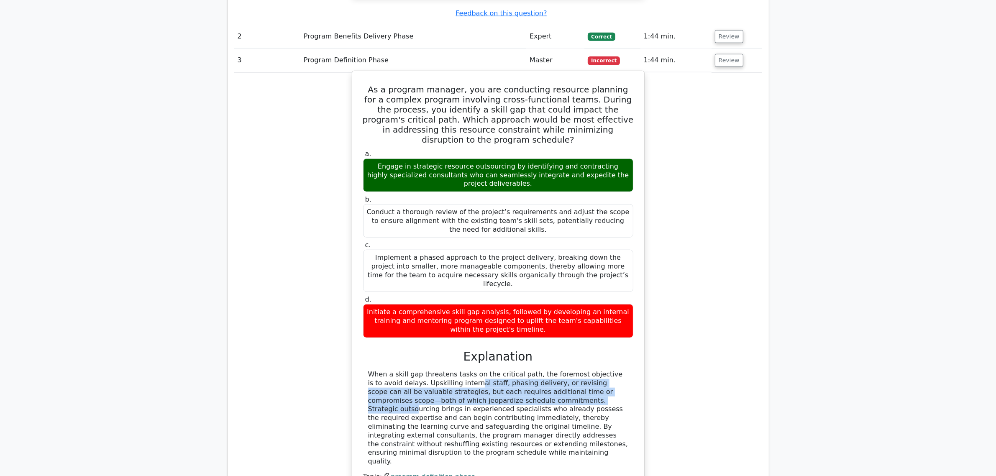
drag, startPoint x: 391, startPoint y: 350, endPoint x: 467, endPoint y: 368, distance: 78.4
click at [467, 370] on div "When a skill gap threatens tasks on the critical path, the foremost objective i…" at bounding box center [498, 418] width 260 height 96
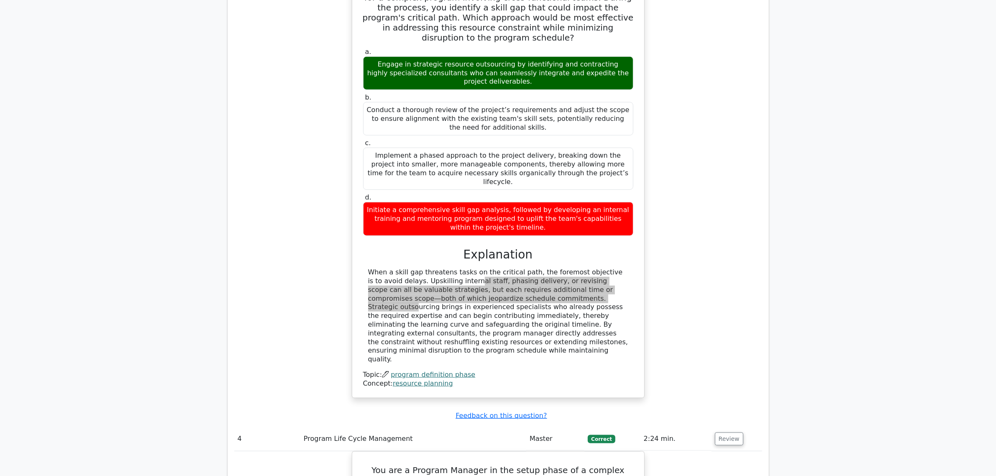
scroll to position [1101, 0]
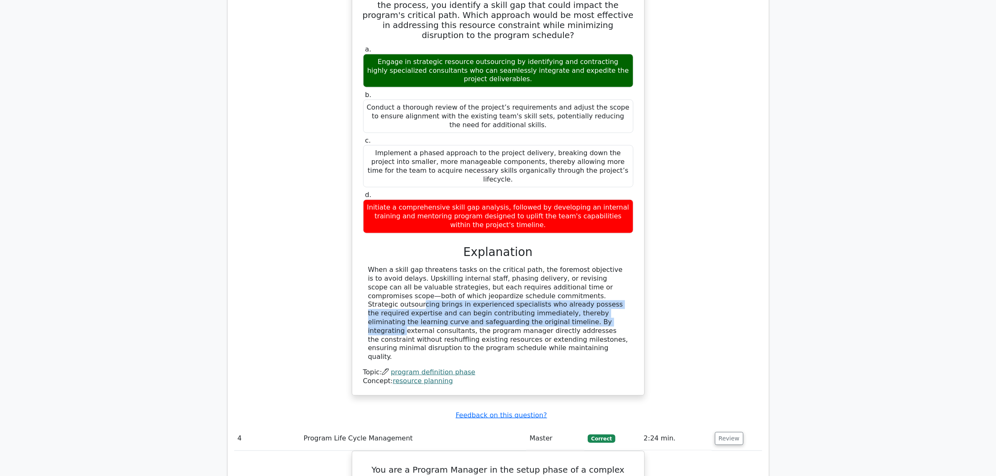
drag, startPoint x: 472, startPoint y: 263, endPoint x: 392, endPoint y: 287, distance: 83.2
click at [392, 287] on div "When a skill gap threatens tasks on the critical path, the foremost objective i…" at bounding box center [498, 314] width 260 height 96
drag, startPoint x: 396, startPoint y: 288, endPoint x: 578, endPoint y: 307, distance: 182.5
click at [578, 307] on div "When a skill gap threatens tasks on the critical path, the foremost objective i…" at bounding box center [498, 314] width 260 height 96
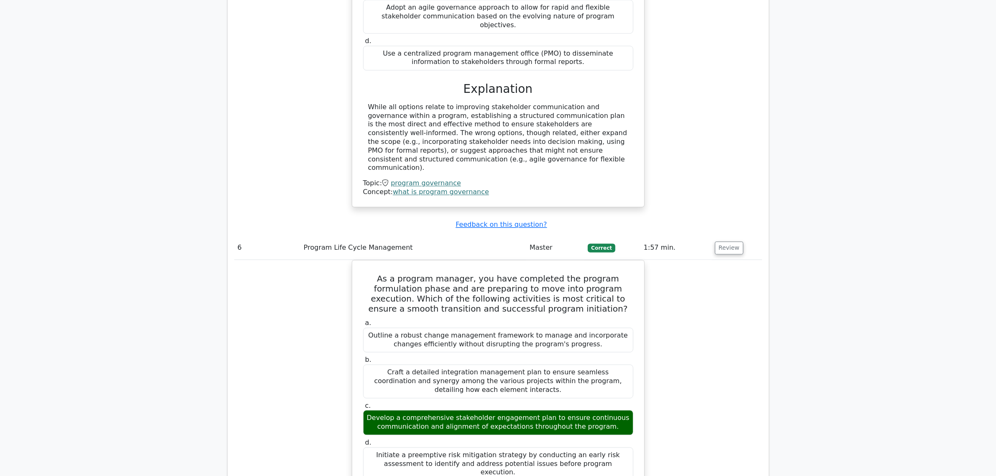
scroll to position [2251, 0]
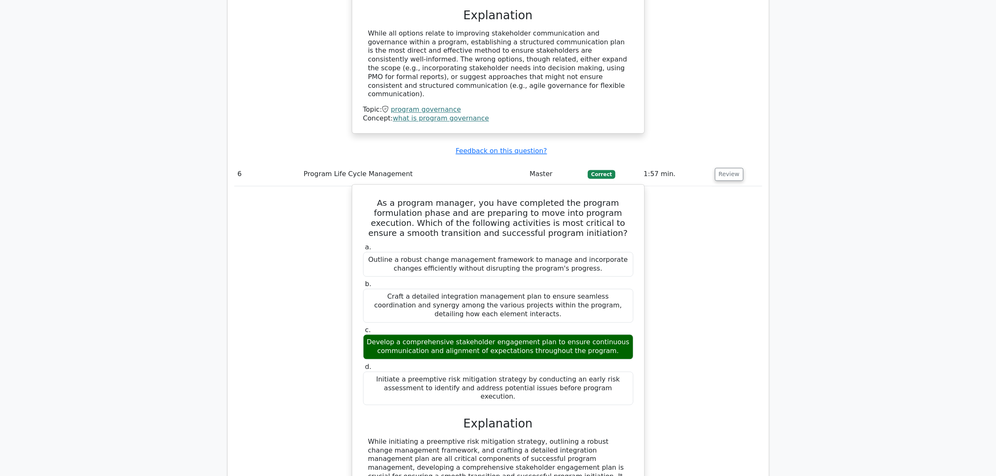
drag, startPoint x: 366, startPoint y: 109, endPoint x: 503, endPoint y: 227, distance: 180.3
click at [503, 227] on div "As a program manager, you have completed the program formulation phase and are …" at bounding box center [497, 358] width 285 height 341
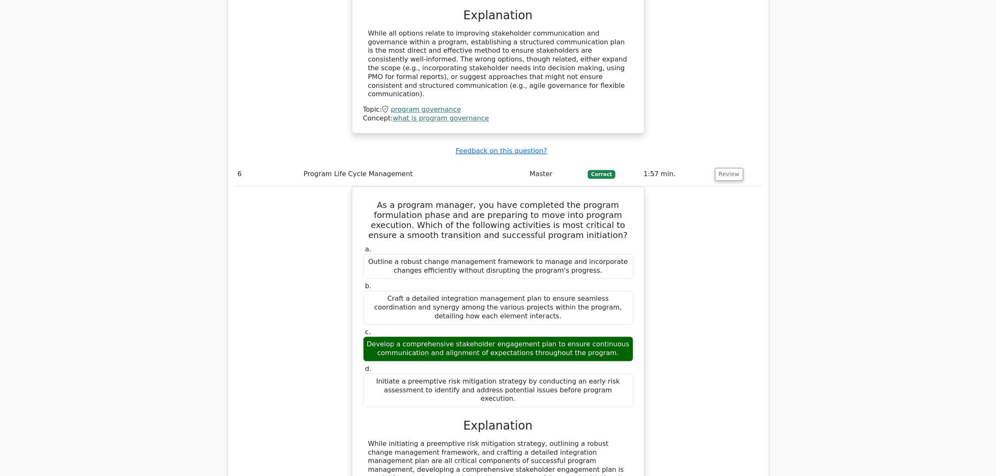
click at [724, 245] on div "As a program manager, you have completed the program formulation phase and are …" at bounding box center [498, 365] width 528 height 359
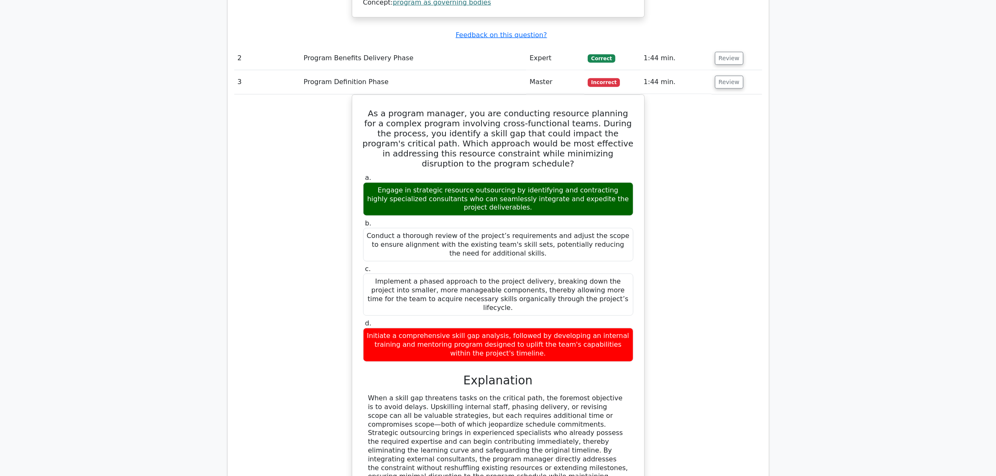
scroll to position [993, 0]
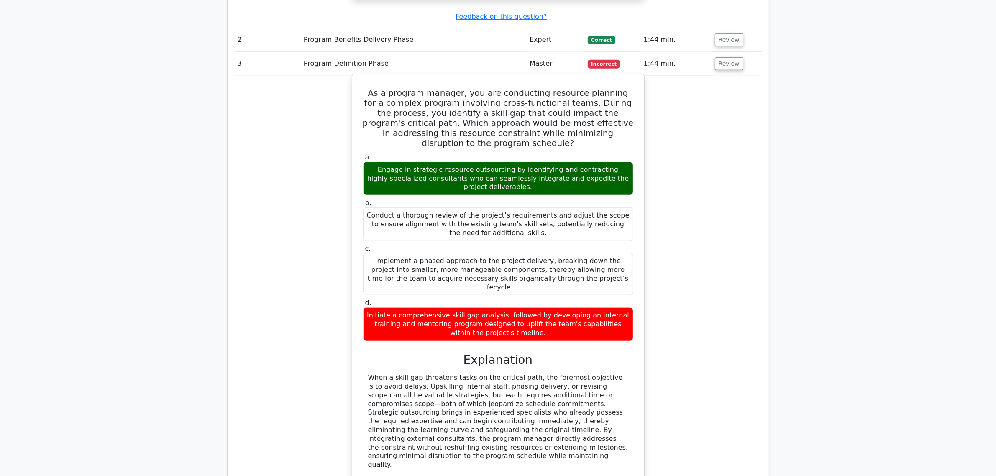
drag, startPoint x: 370, startPoint y: 76, endPoint x: 516, endPoint y: 299, distance: 267.1
click at [516, 299] on div "As a program manager, you are conducting resource planning for a complex progra…" at bounding box center [497, 289] width 285 height 422
copy div "Lo i dolorsi ametcon, adi eli seddoeiusm temporin utlabore etd m aliquae admini…"
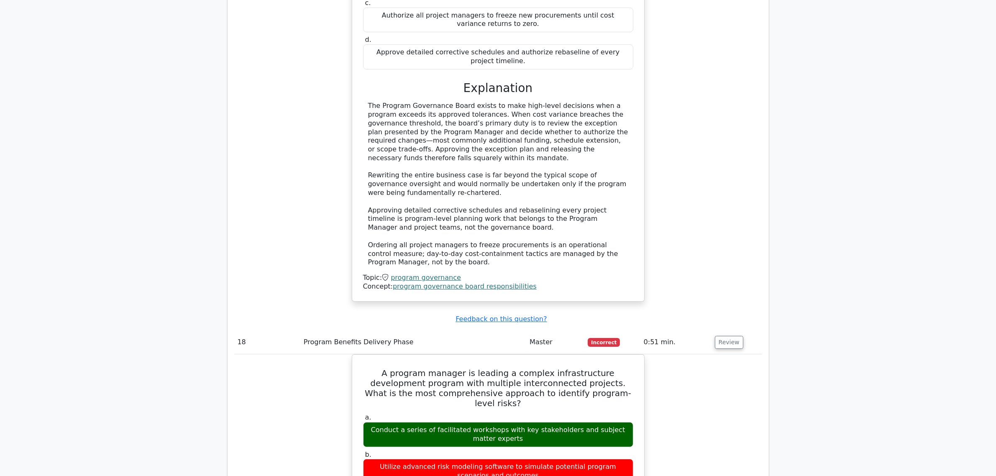
scroll to position [7904, 0]
